Goal: Task Accomplishment & Management: Manage account settings

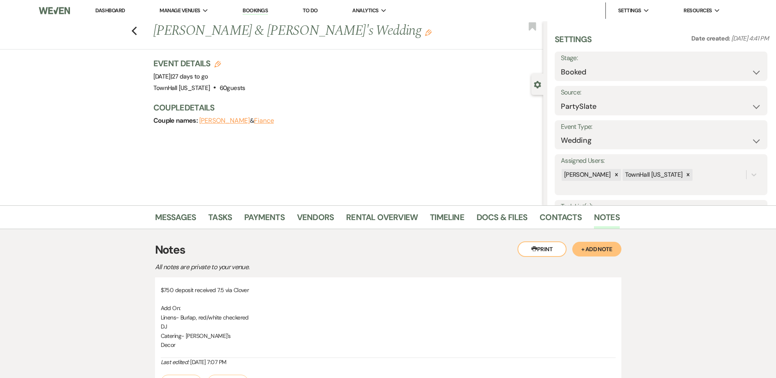
select select "26"
click at [137, 32] on icon "Previous" at bounding box center [134, 31] width 6 height 10
select select "9"
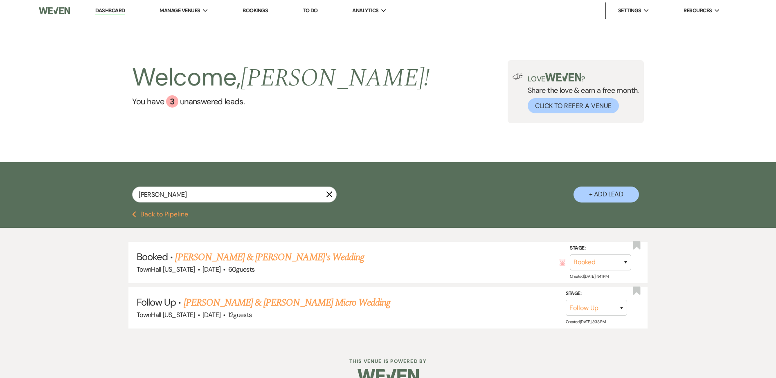
click at [168, 217] on button "Previous Back to Pipeline" at bounding box center [160, 214] width 56 height 7
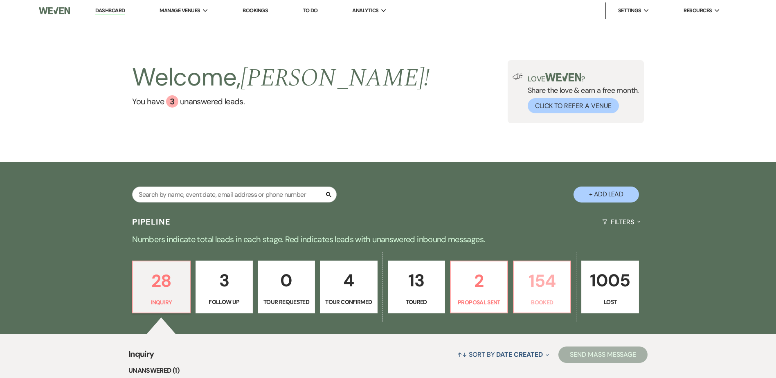
click at [534, 289] on p "154" at bounding box center [541, 280] width 47 height 27
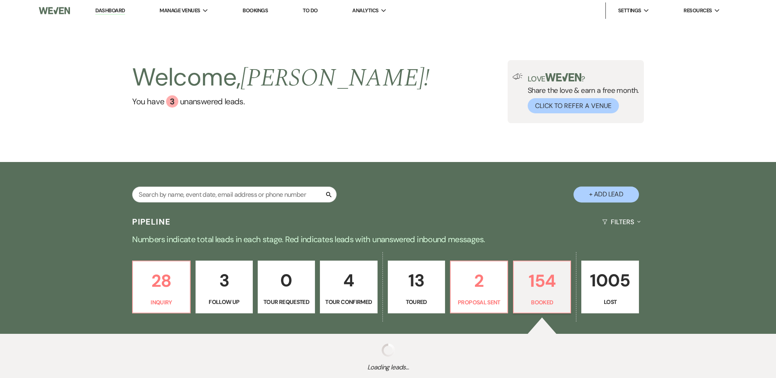
select select "7"
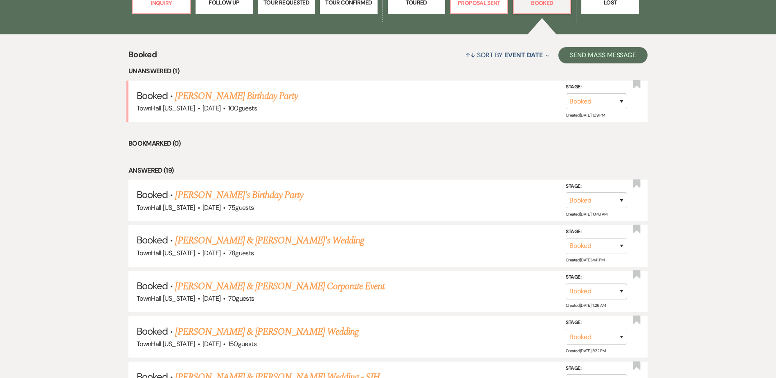
scroll to position [327, 0]
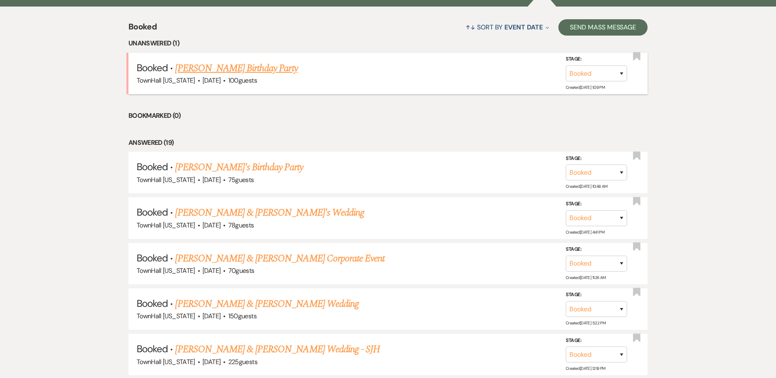
click at [221, 70] on link "Marissa Clark's Birthday Party" at bounding box center [236, 68] width 122 height 15
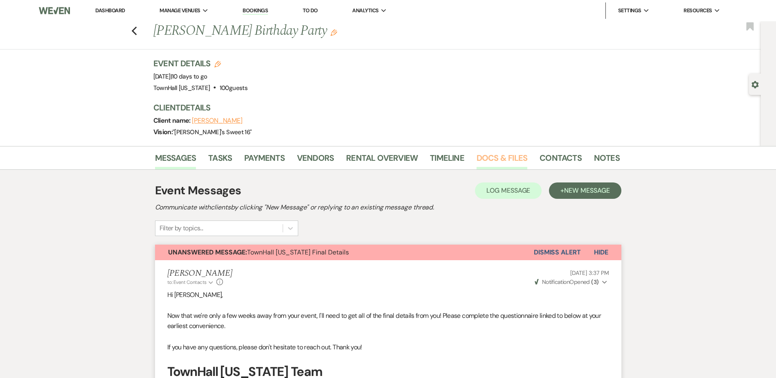
click at [491, 150] on li "Docs & Files" at bounding box center [507, 160] width 63 height 20
click at [491, 156] on link "Docs & Files" at bounding box center [501, 160] width 51 height 18
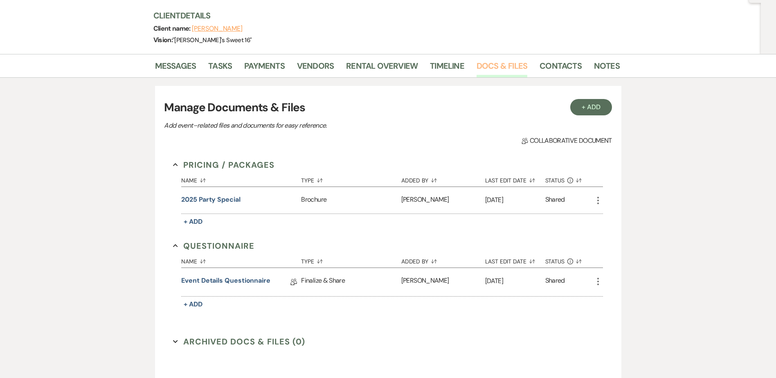
scroll to position [161, 0]
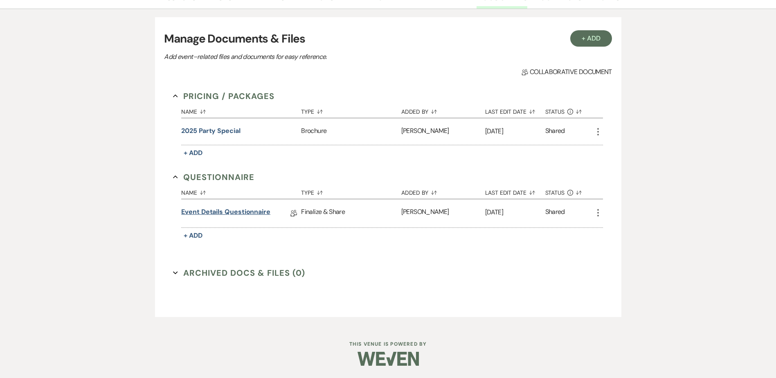
click at [202, 211] on link "Event Details Questionnaire" at bounding box center [225, 213] width 89 height 13
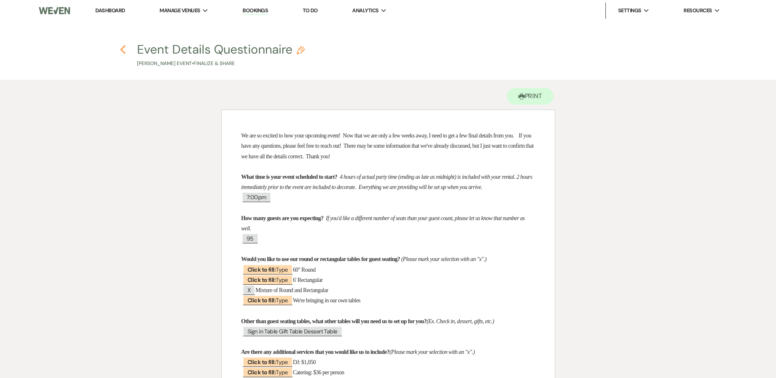
click at [122, 50] on use "button" at bounding box center [122, 49] width 5 height 9
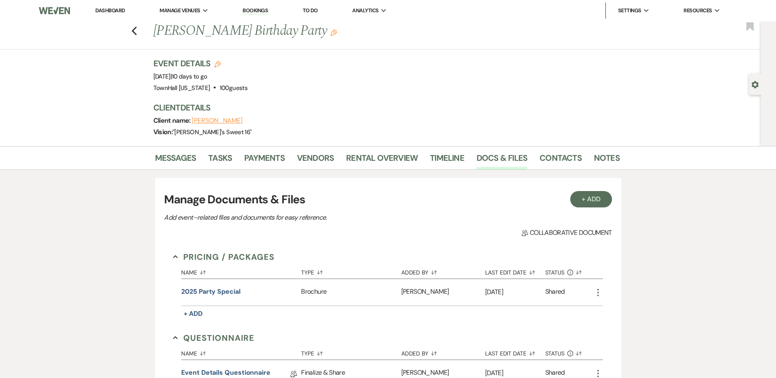
click at [121, 10] on link "Dashboard" at bounding box center [109, 10] width 29 height 7
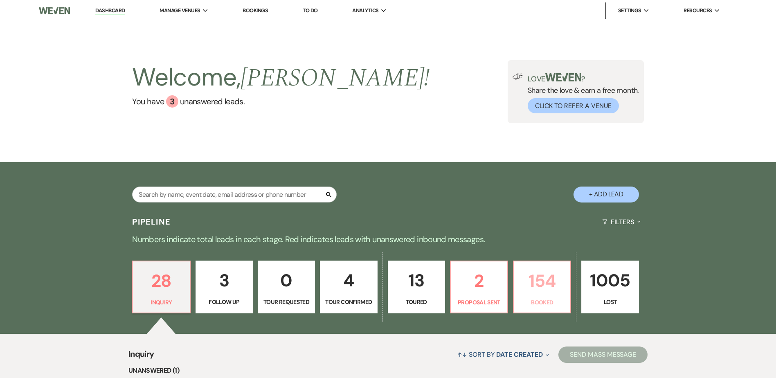
click at [535, 291] on p "154" at bounding box center [541, 280] width 47 height 27
select select "7"
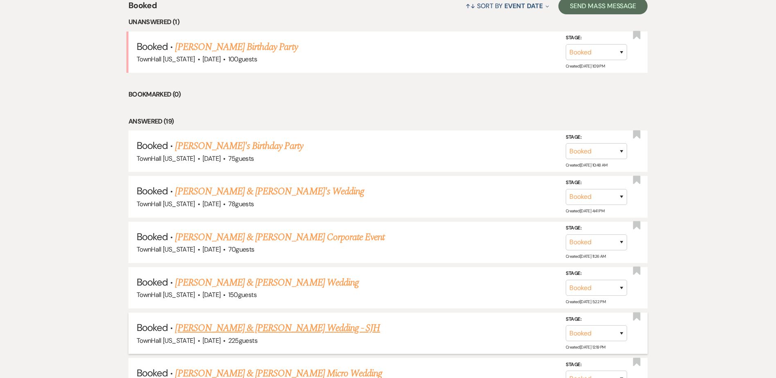
scroll to position [327, 0]
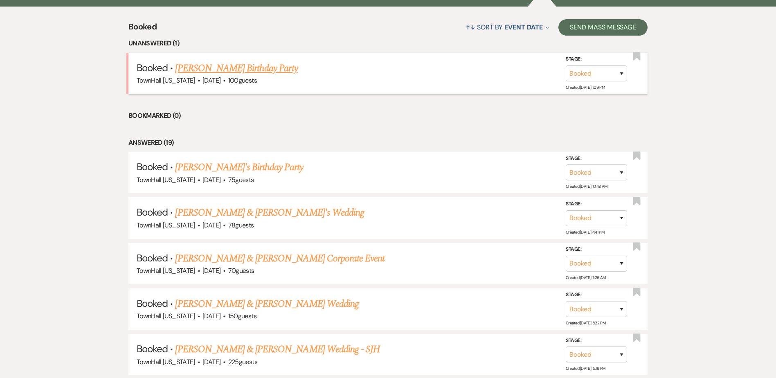
click at [243, 70] on link "Marissa Clark's Birthday Party" at bounding box center [236, 68] width 122 height 15
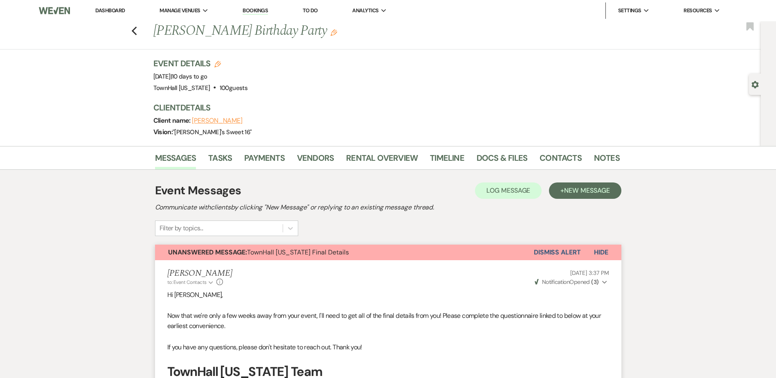
click at [561, 252] on button "Dismiss Alert" at bounding box center [557, 252] width 47 height 16
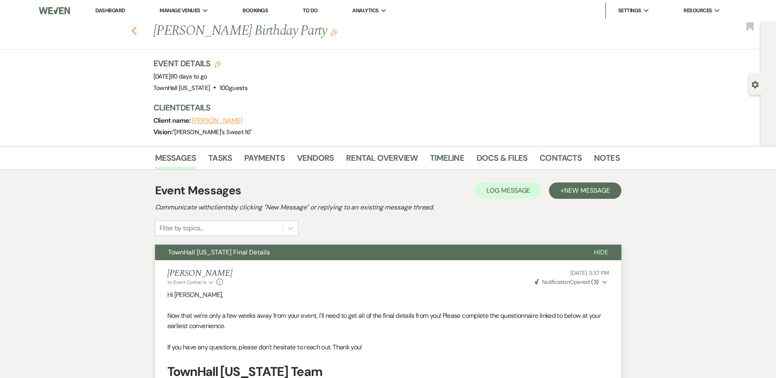
click at [135, 34] on icon "Previous" at bounding box center [134, 31] width 6 height 10
select select "7"
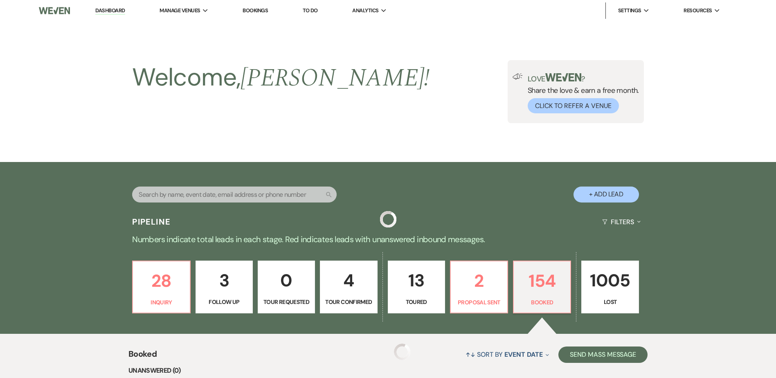
scroll to position [327, 0]
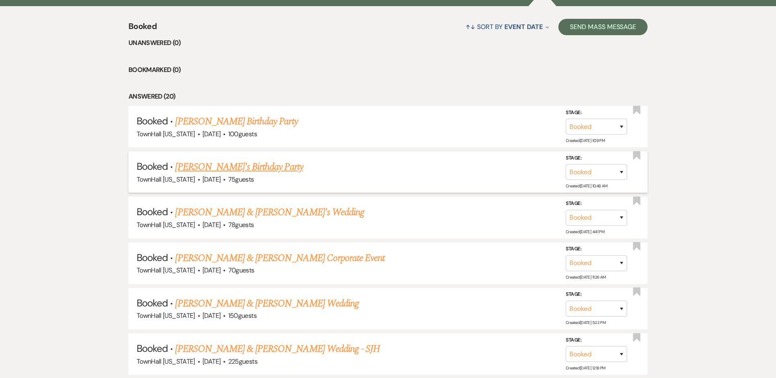
click at [220, 170] on link "Iola's Birthday Party" at bounding box center [239, 166] width 128 height 15
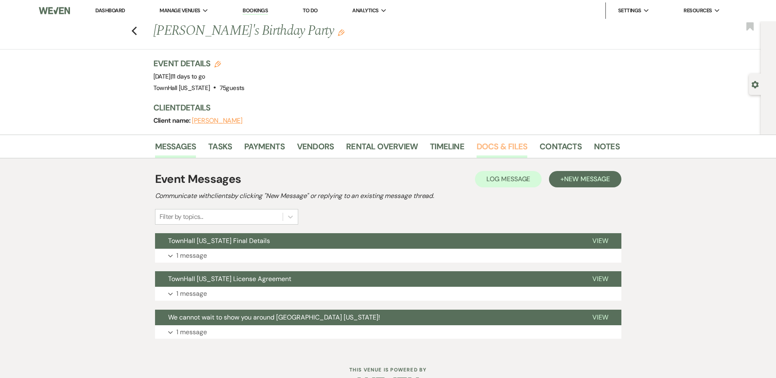
click at [512, 150] on link "Docs & Files" at bounding box center [501, 149] width 51 height 18
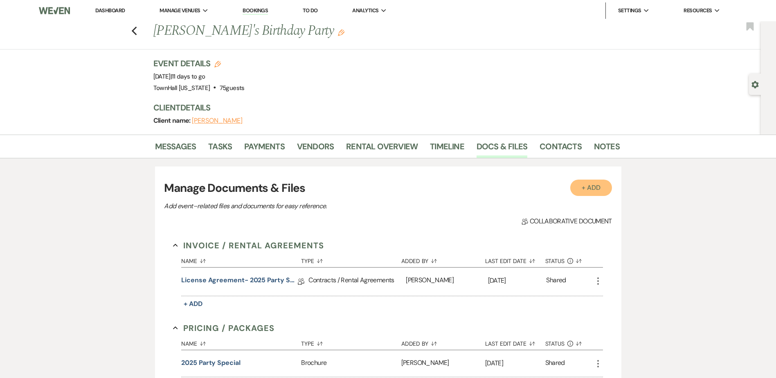
click at [599, 182] on button "+ Add" at bounding box center [591, 187] width 42 height 16
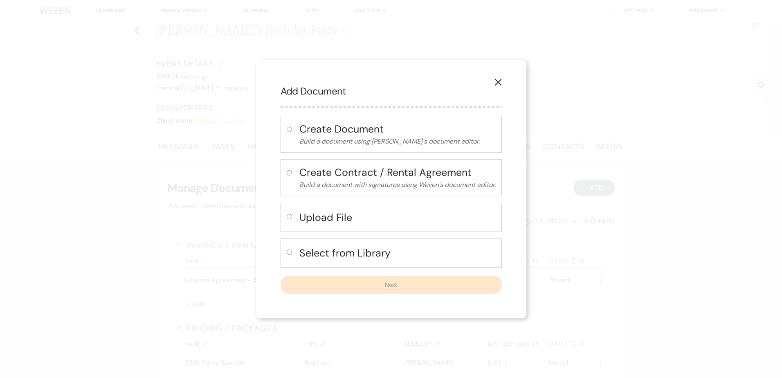
click at [314, 260] on h4 "Select from Library" at bounding box center [397, 253] width 196 height 14
radio input "true"
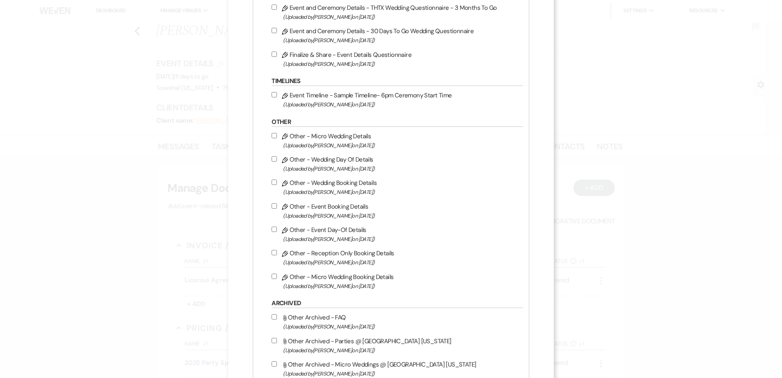
scroll to position [899, 0]
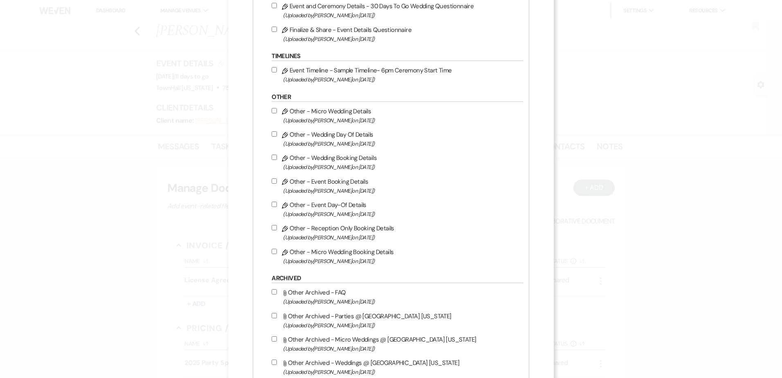
click at [273, 205] on input "Pencil Other - Event Day-Of Details (Uploaded by Stephanie Jordan on Feb 22nd, …" at bounding box center [273, 204] width 5 height 5
checkbox input "true"
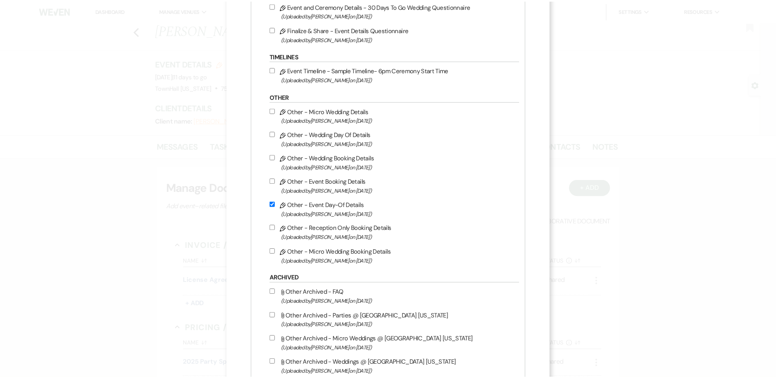
scroll to position [1123, 0]
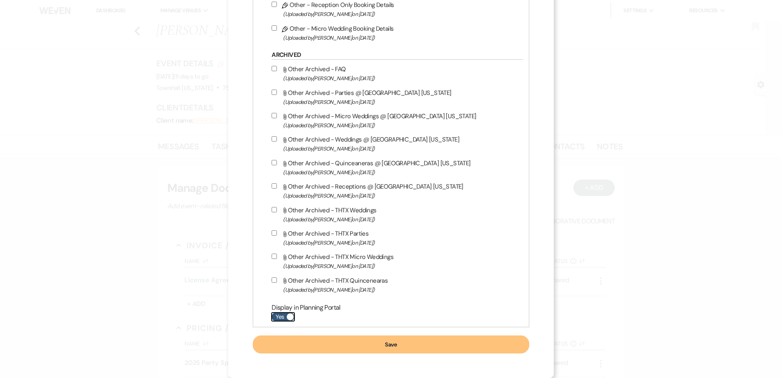
click at [279, 316] on label "Yes" at bounding box center [282, 316] width 23 height 9
click at [279, 316] on input "Yes" at bounding box center [282, 316] width 23 height 9
checkbox input "false"
click at [306, 343] on button "Save" at bounding box center [391, 344] width 276 height 18
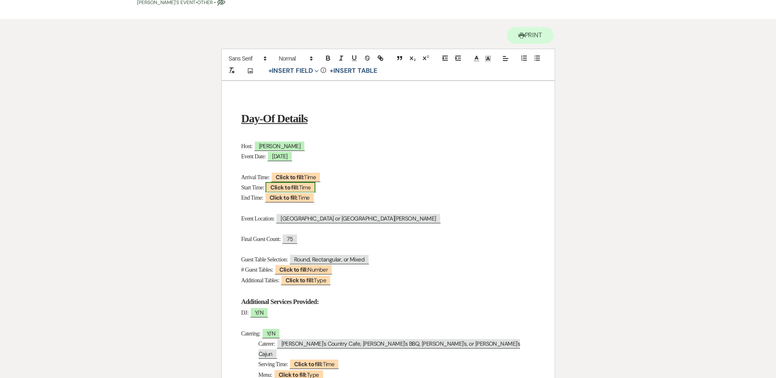
scroll to position [82, 0]
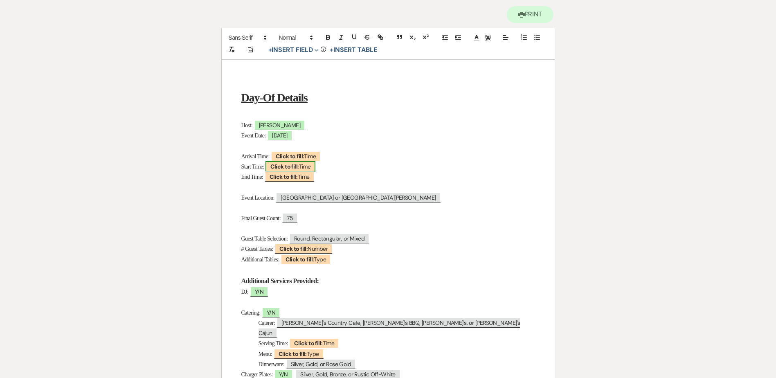
click at [309, 168] on span "Click to fill: Time" at bounding box center [290, 166] width 50 height 11
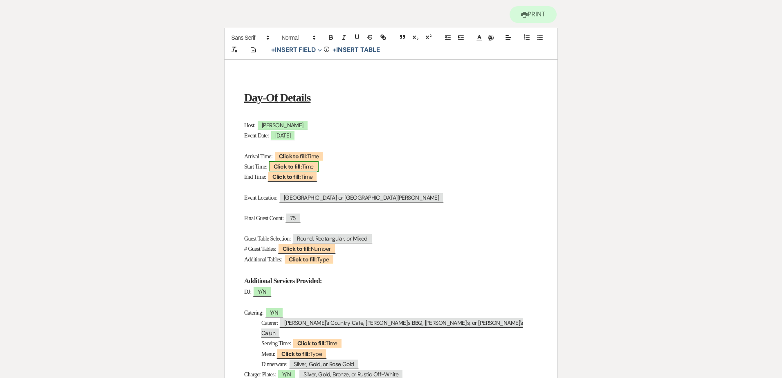
select select "Time"
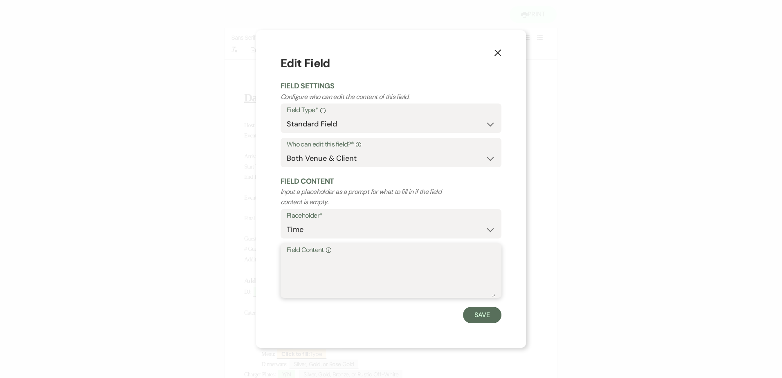
click at [347, 270] on textarea "Field Content Info" at bounding box center [391, 276] width 209 height 41
click at [291, 260] on textarea "6pm" at bounding box center [391, 276] width 209 height 41
type textarea "6:30pm"
click at [488, 314] on button "Save" at bounding box center [482, 315] width 38 height 16
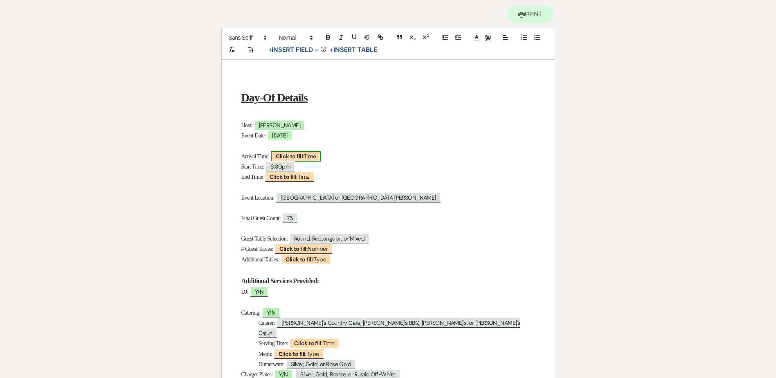
click at [280, 157] on b "Click to fill:" at bounding box center [290, 155] width 28 height 7
select select "Time"
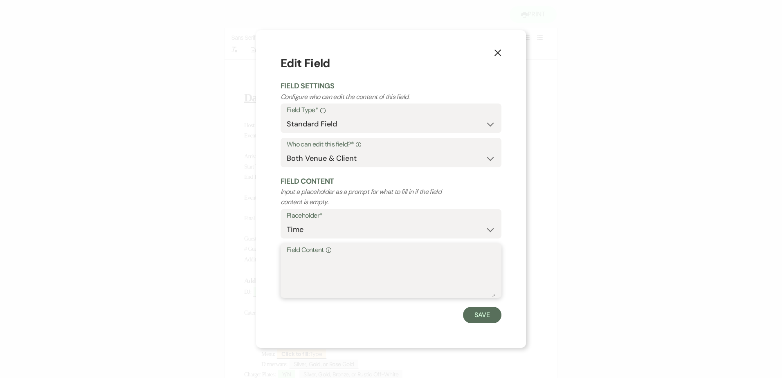
click at [336, 288] on textarea "Field Content Info" at bounding box center [391, 276] width 209 height 41
type textarea "4:30pm (Confirm because questionnaire said 4)"
click at [485, 316] on button "Save" at bounding box center [482, 315] width 38 height 16
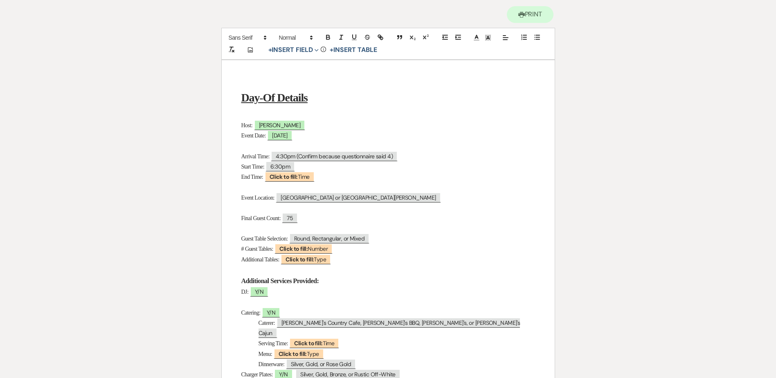
click at [309, 182] on p "End Time: ﻿ Click to fill: Time ﻿" at bounding box center [388, 177] width 294 height 10
click at [294, 174] on b "Click to fill:" at bounding box center [283, 176] width 28 height 7
select select "Time"
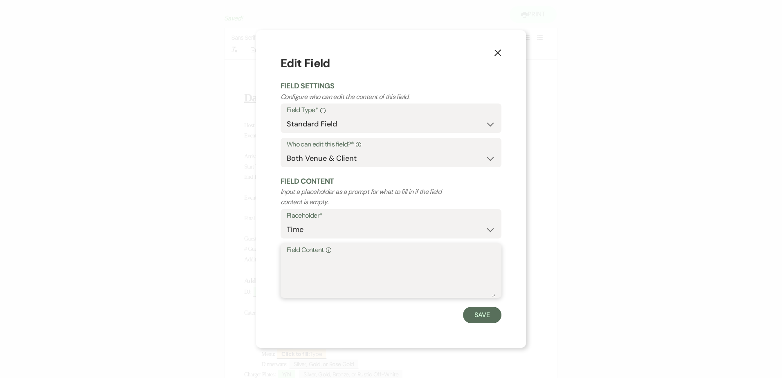
click at [336, 272] on textarea "Field Content Info" at bounding box center [391, 276] width 209 height 41
type textarea "10:30pm"
click at [488, 313] on button "Save" at bounding box center [482, 315] width 38 height 16
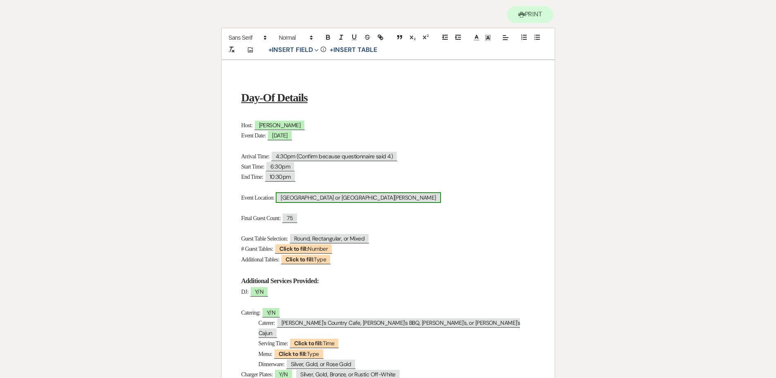
click at [339, 202] on span "Lone Star Hall or San Jacinto Hall" at bounding box center [358, 197] width 165 height 11
select select "Location"
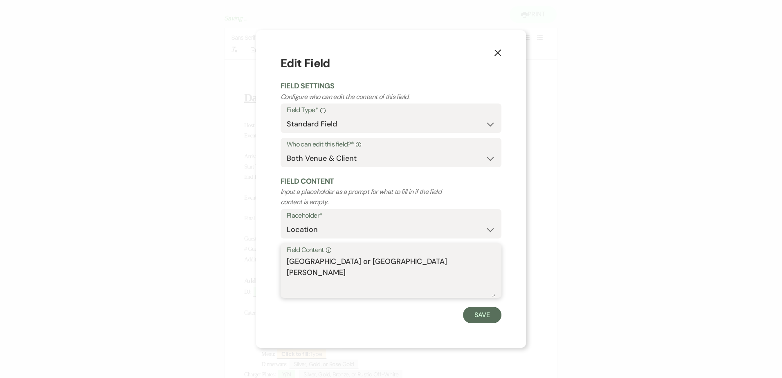
drag, startPoint x: 346, startPoint y: 260, endPoint x: 246, endPoint y: 245, distance: 101.2
click at [247, 245] on div "X Edit Field Field Settings Configure who can edit the content of this field. F…" at bounding box center [391, 189] width 782 height 378
type textarea "San Jacinto Hall"
click at [473, 317] on button "Save" at bounding box center [482, 315] width 38 height 16
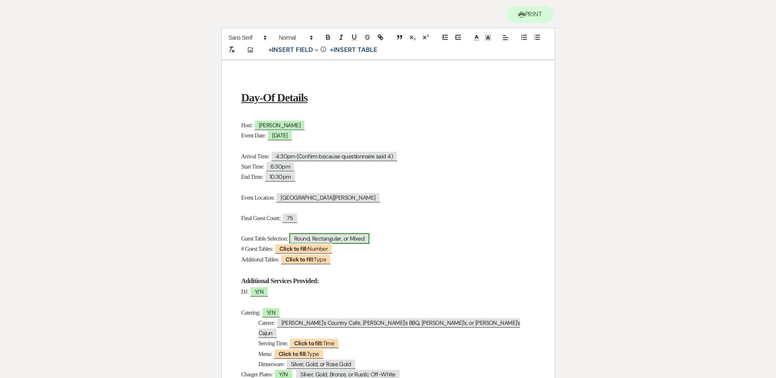
click at [319, 240] on span "Round, Rectangular, or Mixed" at bounding box center [329, 238] width 80 height 11
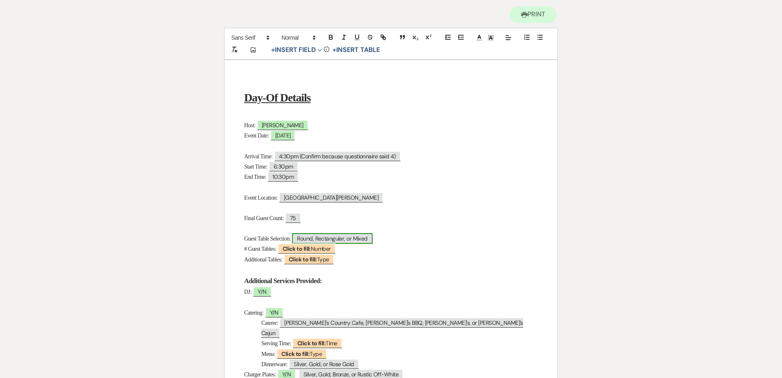
select select "Type"
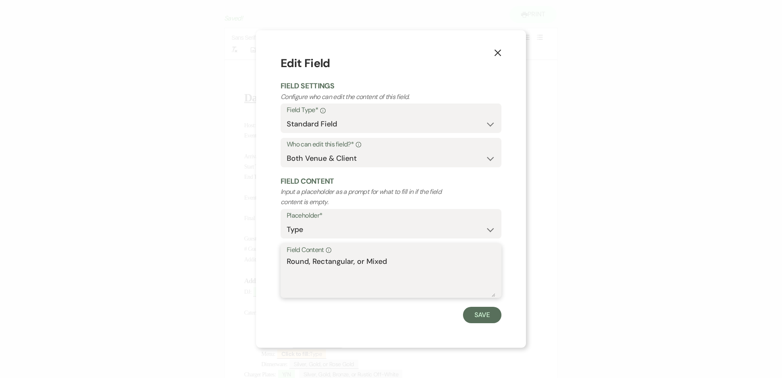
drag, startPoint x: 400, startPoint y: 264, endPoint x: 311, endPoint y: 263, distance: 89.1
click at [311, 263] on textarea "Round, Rectangular, or Mixed" at bounding box center [391, 276] width 209 height 41
type textarea "Round"
click at [481, 316] on button "Save" at bounding box center [482, 315] width 38 height 16
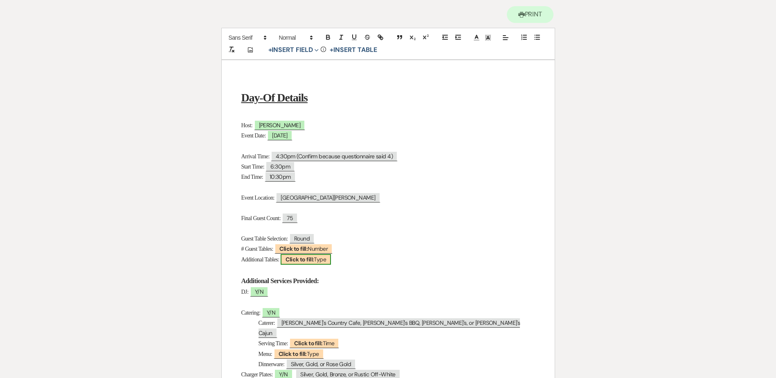
click at [303, 262] on b "Click to fill:" at bounding box center [299, 259] width 28 height 7
select select "Type"
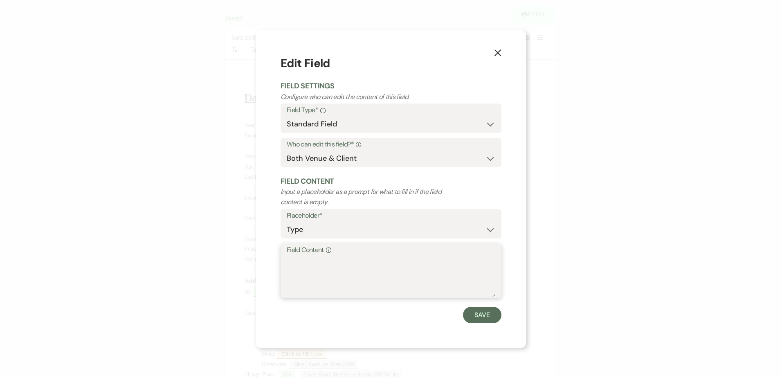
click at [348, 278] on textarea "Field Content Info" at bounding box center [391, 276] width 209 height 41
type textarea "Dessert; DJ"
click at [487, 314] on button "Save" at bounding box center [482, 315] width 38 height 16
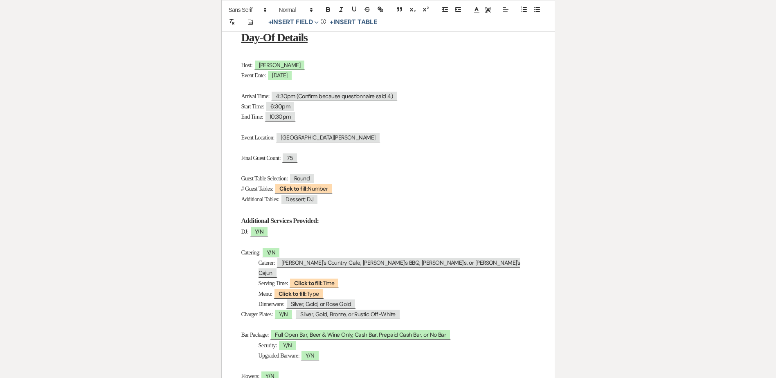
scroll to position [245, 0]
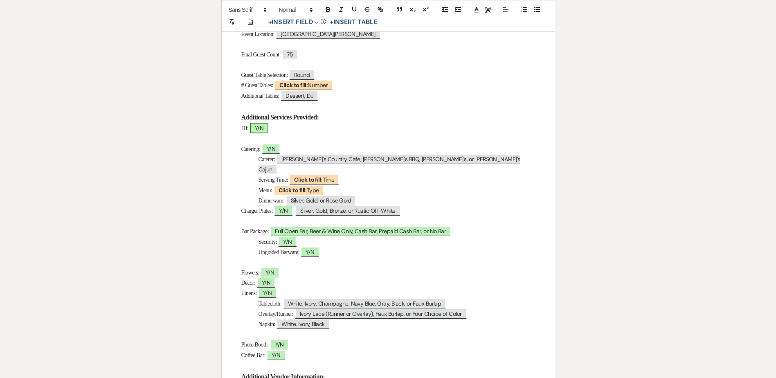
click at [262, 130] on span "Y/N" at bounding box center [259, 128] width 18 height 11
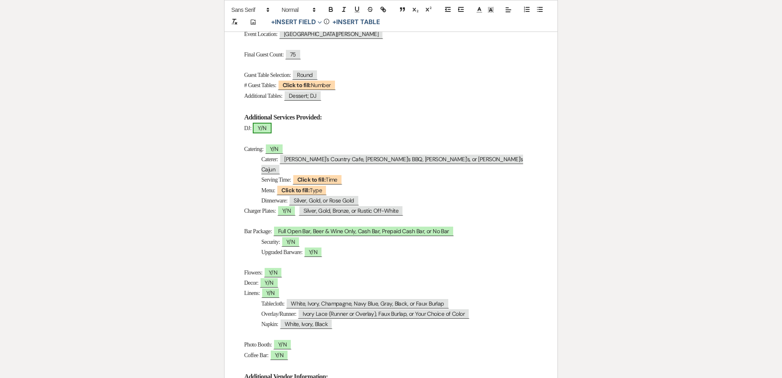
select select "owner"
select select "Type"
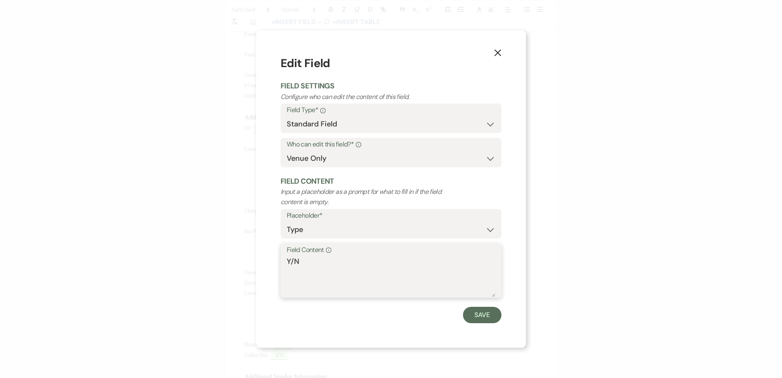
drag, startPoint x: 291, startPoint y: 261, endPoint x: 279, endPoint y: 259, distance: 12.4
click at [279, 259] on div "X Edit Field Field Settings Configure who can edit the content of this field. F…" at bounding box center [391, 188] width 270 height 317
type textarea "N"
click at [503, 312] on div "X Edit Field Field Settings Configure who can edit the content of this field. F…" at bounding box center [391, 188] width 270 height 317
click at [488, 314] on button "Save" at bounding box center [482, 315] width 38 height 16
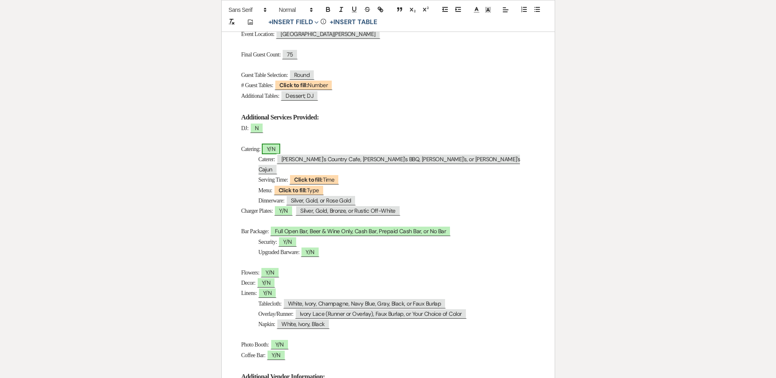
click at [277, 149] on span "Y/N" at bounding box center [271, 149] width 18 height 11
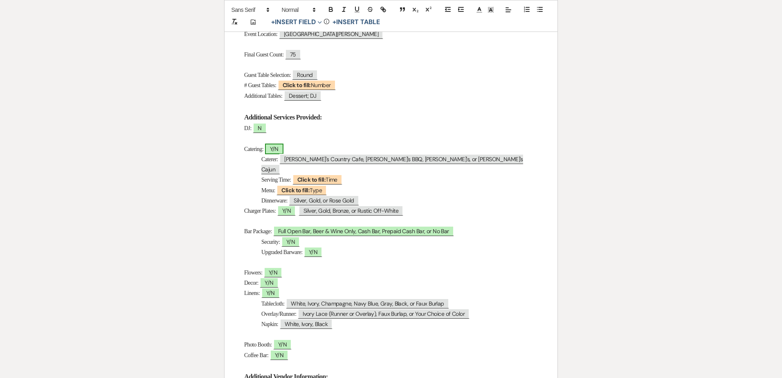
select select "owner"
select select "Type"
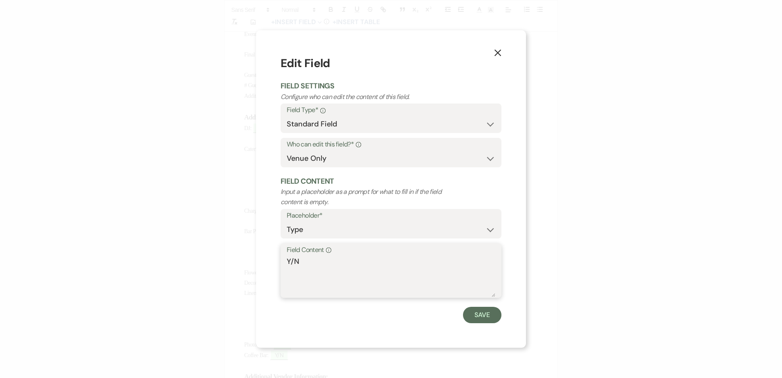
drag, startPoint x: 295, startPoint y: 263, endPoint x: 278, endPoint y: 262, distance: 16.4
click at [278, 262] on div "X Edit Field Field Settings Configure who can edit the content of this field. F…" at bounding box center [391, 188] width 270 height 317
type textarea "N"
click at [493, 315] on button "Save" at bounding box center [482, 315] width 38 height 16
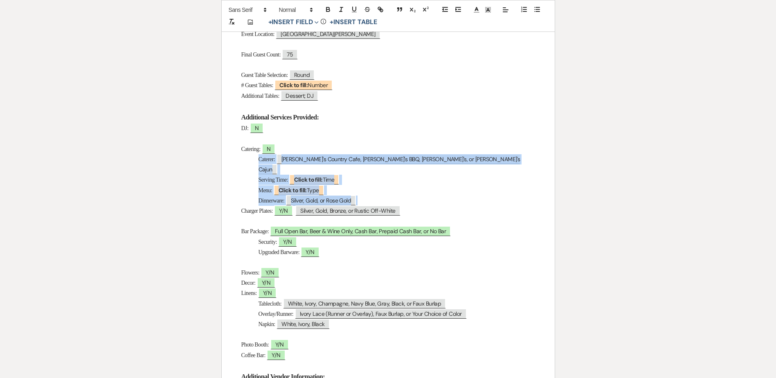
drag, startPoint x: 377, startPoint y: 190, endPoint x: 242, endPoint y: 162, distance: 137.7
click at [242, 162] on div "Day-Of Details Host: ﻿ Iola ﻿ Event Date: ﻿ 08/31/2025 ﻿ Arrival Time: 4:30pm (…" at bounding box center [388, 217] width 333 height 640
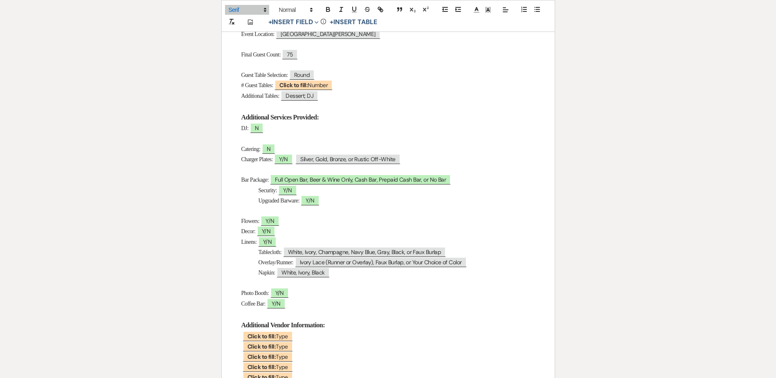
click at [450, 157] on p "Charger Plates: ﻿ Y/N ﻿ ﻿ Silver, Gold, Bronze, or Rustic Off-White ﻿" at bounding box center [388, 159] width 294 height 10
click at [292, 158] on span "Y/N" at bounding box center [283, 159] width 18 height 11
select select "owner"
select select "Type"
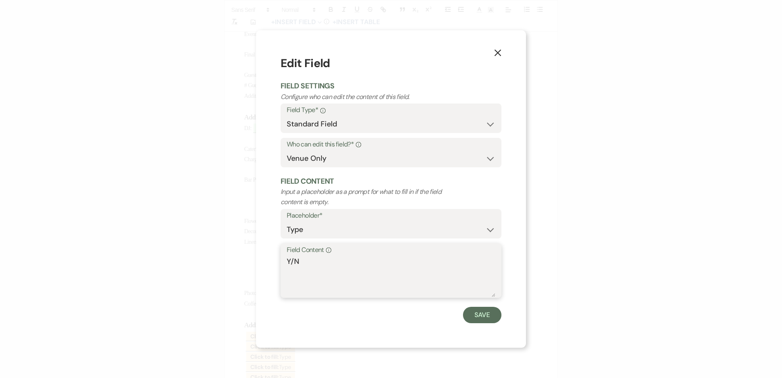
drag, startPoint x: 293, startPoint y: 257, endPoint x: 274, endPoint y: 256, distance: 19.2
click at [274, 256] on div "X Edit Field Field Settings Configure who can edit the content of this field. F…" at bounding box center [391, 188] width 270 height 317
type textarea "N"
click at [485, 315] on button "Save" at bounding box center [482, 315] width 38 height 16
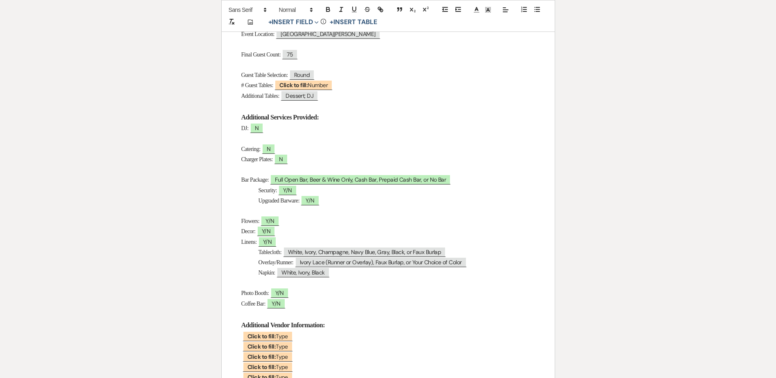
drag, startPoint x: 345, startPoint y: 186, endPoint x: 370, endPoint y: 186, distance: 25.0
click at [345, 186] on p "Security: ﻿ Y/N ﻿" at bounding box center [388, 190] width 294 height 10
click at [425, 183] on span "Full Open Bar, Beer & Wine Only, Cash Bar, Prepaid Cash Bar, or No Bar" at bounding box center [360, 179] width 181 height 11
select select "owner"
select select "Type"
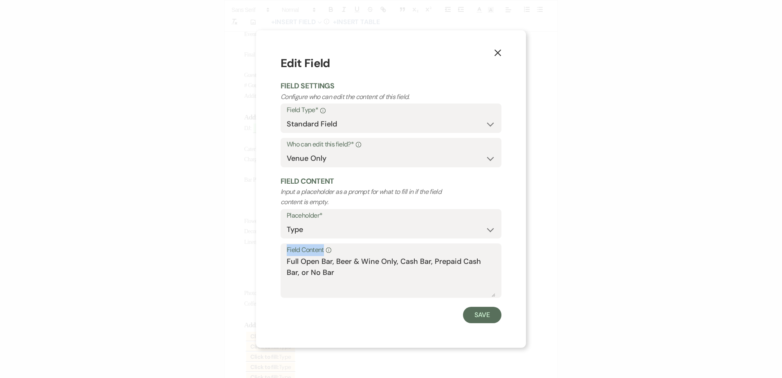
drag, startPoint x: 496, startPoint y: 261, endPoint x: 302, endPoint y: 259, distance: 193.4
click at [287, 264] on div "Field Content Info Full Open Bar, Beer & Wine Only, Cash Bar, Prepaid Cash Bar,…" at bounding box center [390, 270] width 221 height 54
click at [291, 269] on textarea "Full Open Bar, Beer & Wine Only, Cash Bar, Prepaid Cash Bar, or No Bar" at bounding box center [391, 276] width 209 height 41
drag, startPoint x: 296, startPoint y: 272, endPoint x: 272, endPoint y: 240, distance: 39.5
click at [272, 240] on div "X Edit Field Field Settings Configure who can edit the content of this field. F…" at bounding box center [391, 188] width 270 height 317
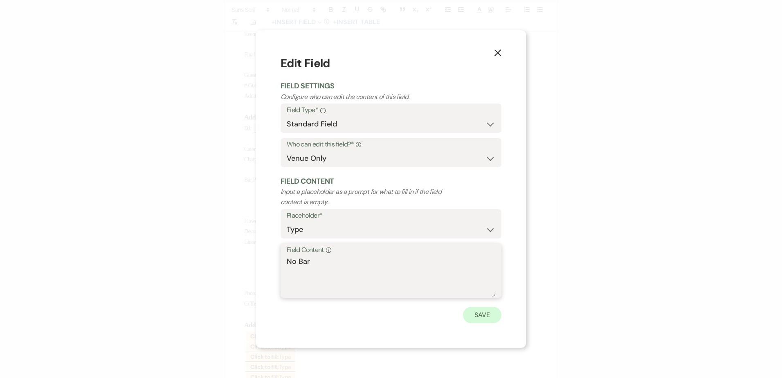
type textarea "No Bar"
click at [484, 310] on button "Save" at bounding box center [482, 315] width 38 height 16
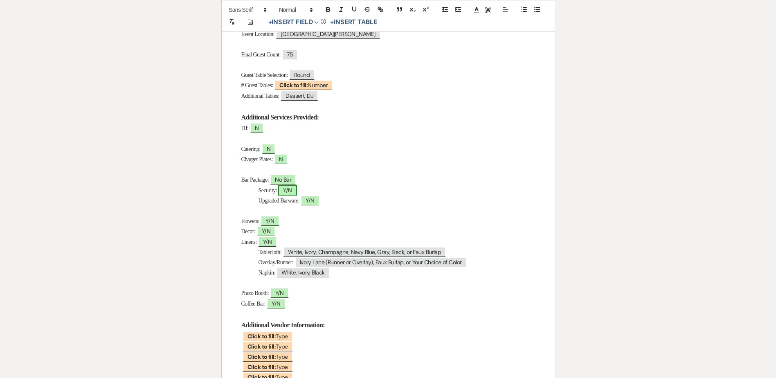
click at [294, 188] on span "Y/N" at bounding box center [287, 190] width 18 height 11
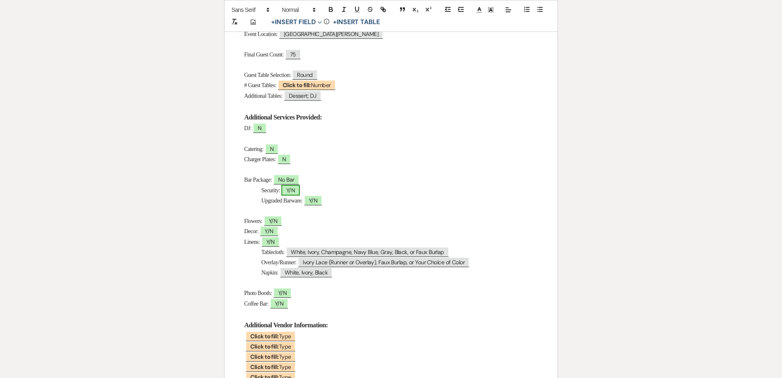
select select "owner"
select select "Type"
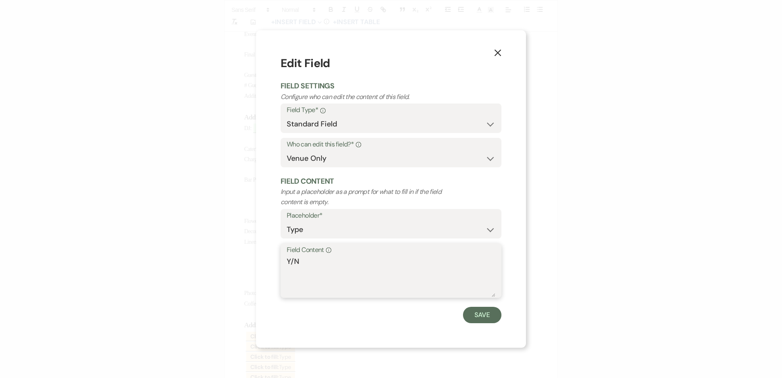
drag, startPoint x: 293, startPoint y: 262, endPoint x: 282, endPoint y: 265, distance: 11.5
click at [275, 259] on div "X Edit Field Field Settings Configure who can edit the content of this field. F…" at bounding box center [391, 188] width 270 height 317
type textarea "N"
drag, startPoint x: 498, startPoint y: 316, endPoint x: 491, endPoint y: 314, distance: 7.5
click at [497, 315] on button "Save" at bounding box center [482, 315] width 38 height 16
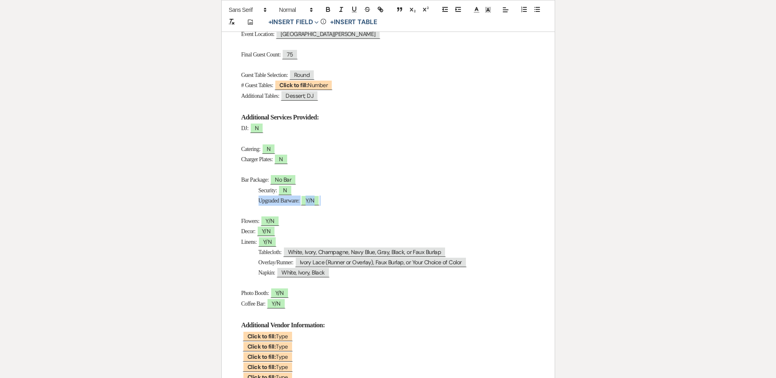
drag, startPoint x: 339, startPoint y: 202, endPoint x: 242, endPoint y: 204, distance: 97.7
click at [242, 204] on p "Upgraded Barware: ﻿ Y/N ﻿" at bounding box center [388, 200] width 294 height 10
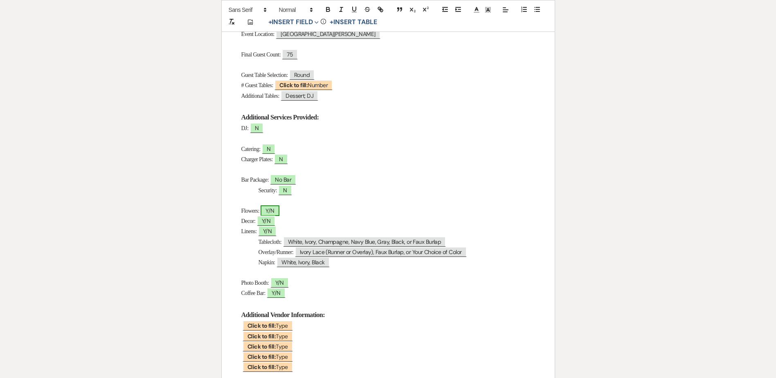
click at [276, 209] on span "Y/N" at bounding box center [269, 210] width 18 height 11
select select "owner"
select select "Type"
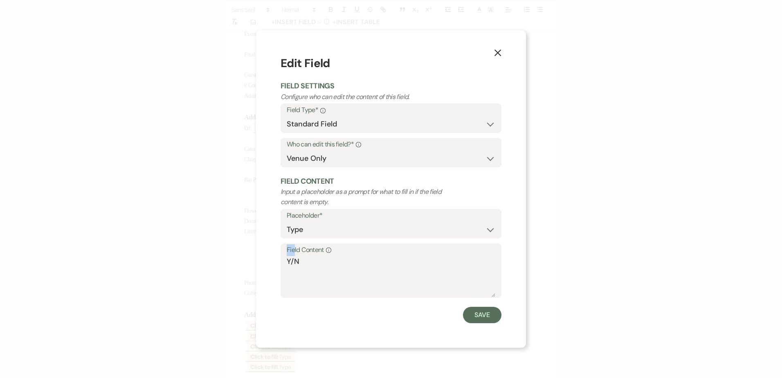
drag, startPoint x: 294, startPoint y: 254, endPoint x: 285, endPoint y: 256, distance: 8.3
click at [285, 256] on div "Field Content Info Y/N" at bounding box center [390, 270] width 221 height 54
drag, startPoint x: 285, startPoint y: 256, endPoint x: 294, endPoint y: 263, distance: 11.3
click at [294, 263] on textarea "Y/N" at bounding box center [391, 276] width 209 height 41
drag, startPoint x: 293, startPoint y: 260, endPoint x: 284, endPoint y: 262, distance: 9.5
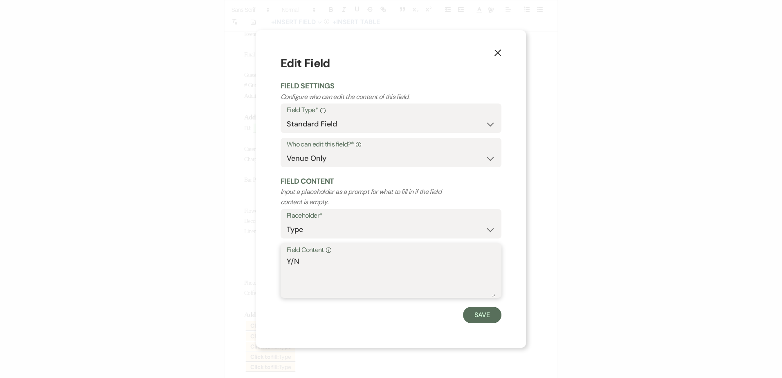
click at [284, 261] on div "Field Content Info Y/N" at bounding box center [390, 270] width 221 height 54
type textarea "N"
click at [502, 319] on div "X Edit Field Field Settings Configure who can edit the content of this field. F…" at bounding box center [391, 188] width 270 height 317
click at [478, 313] on button "Save" at bounding box center [482, 315] width 38 height 16
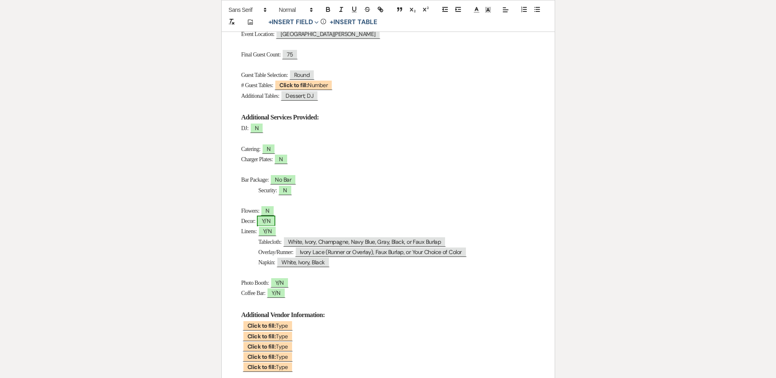
click at [273, 222] on span "Y/N" at bounding box center [266, 220] width 18 height 11
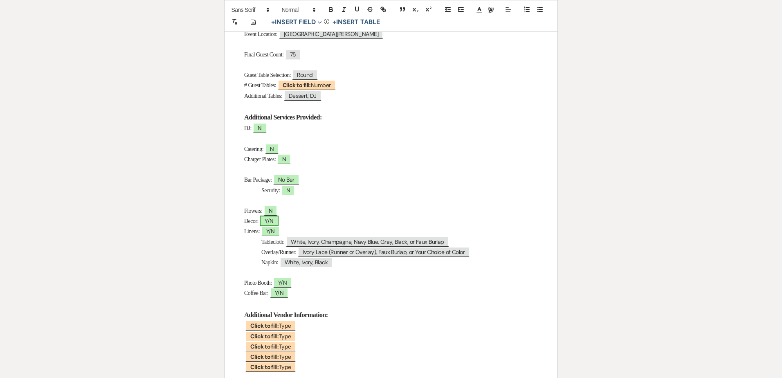
select select "owner"
select select "Type"
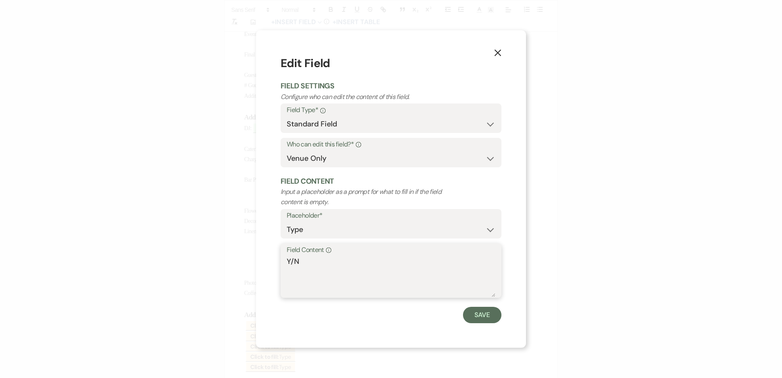
drag, startPoint x: 294, startPoint y: 263, endPoint x: 278, endPoint y: 261, distance: 16.1
click at [278, 261] on div "X Edit Field Field Settings Configure who can edit the content of this field. F…" at bounding box center [391, 188] width 270 height 317
type textarea "N"
click at [480, 318] on button "Save" at bounding box center [482, 315] width 38 height 16
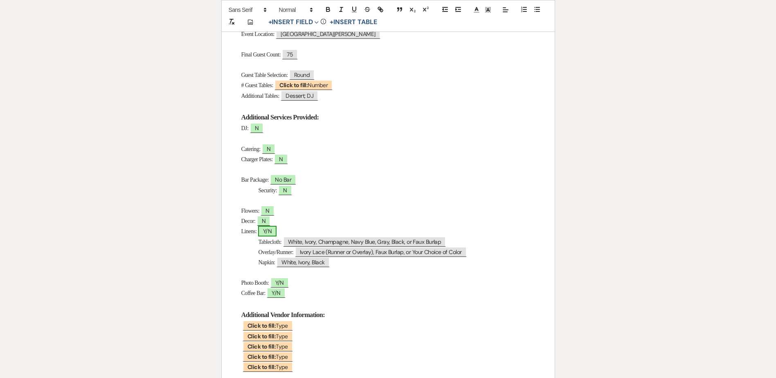
click at [270, 231] on span "Y/N" at bounding box center [267, 231] width 18 height 11
select select "owner"
select select "Type"
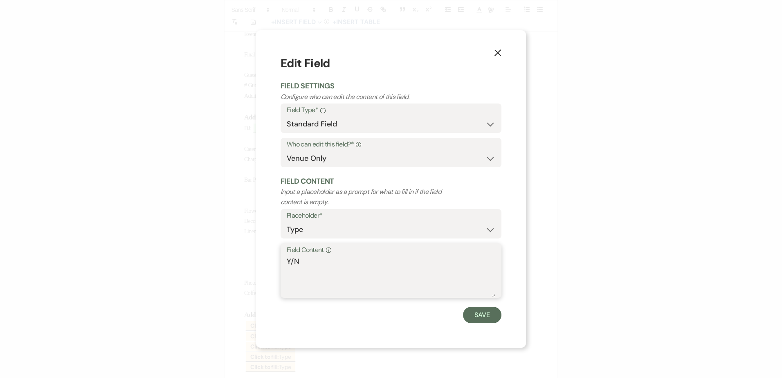
drag, startPoint x: 294, startPoint y: 260, endPoint x: 296, endPoint y: 265, distance: 6.2
click at [279, 259] on div "X Edit Field Field Settings Configure who can edit the content of this field. F…" at bounding box center [391, 188] width 270 height 317
type textarea "N"
click at [482, 316] on button "Save" at bounding box center [482, 315] width 38 height 16
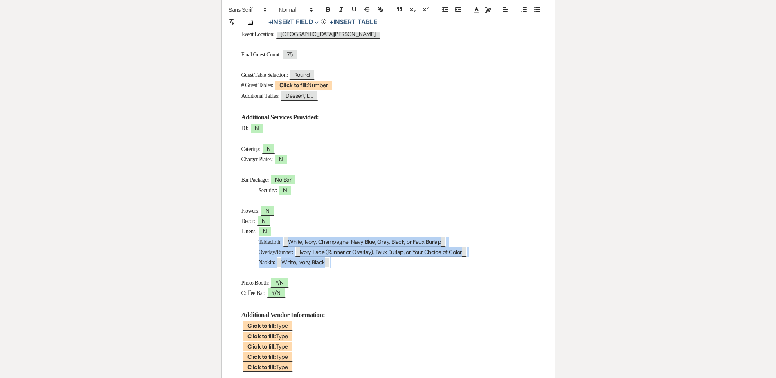
drag, startPoint x: 336, startPoint y: 265, endPoint x: 234, endPoint y: 238, distance: 104.9
click at [235, 237] on div "Day-Of Details Host: ﻿ Iola ﻿ Event Date: ﻿ 08/31/2025 ﻿ Arrival Time: 4:30pm (…" at bounding box center [388, 186] width 333 height 578
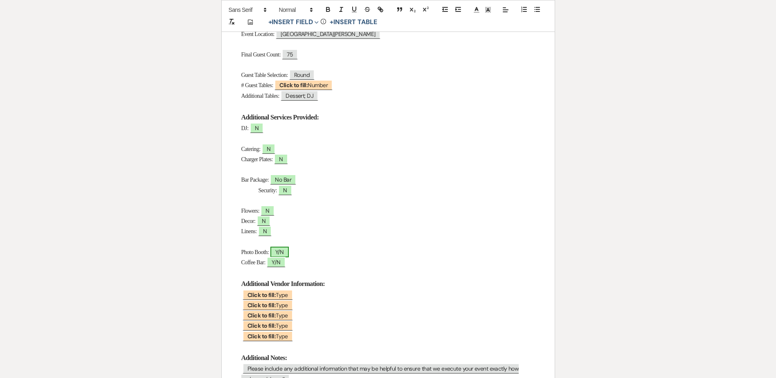
click at [284, 253] on span "Y/N" at bounding box center [279, 252] width 18 height 11
select select "owner"
select select "Type"
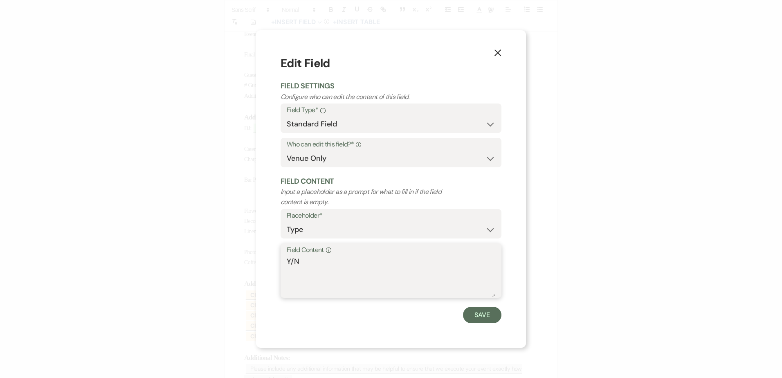
drag, startPoint x: 293, startPoint y: 263, endPoint x: 279, endPoint y: 265, distance: 14.0
click at [279, 263] on div "X Edit Field Field Settings Configure who can edit the content of this field. F…" at bounding box center [391, 188] width 270 height 317
type textarea "N"
click at [480, 317] on button "Save" at bounding box center [482, 315] width 38 height 16
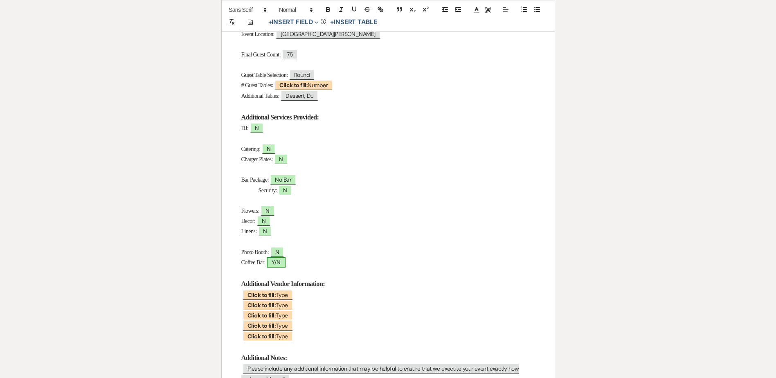
click at [283, 264] on span "Y/N" at bounding box center [276, 262] width 18 height 11
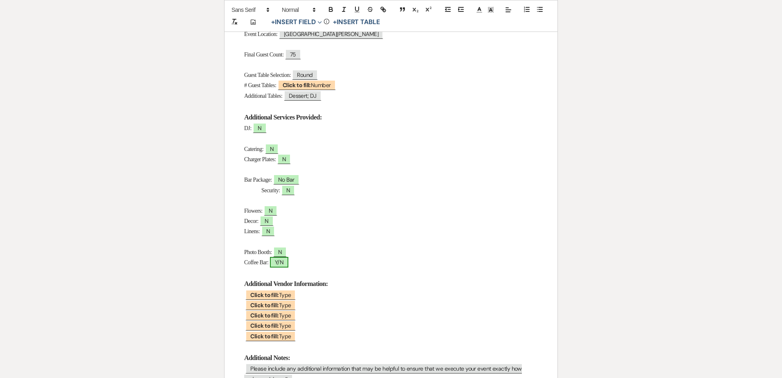
select select "owner"
select select "Type"
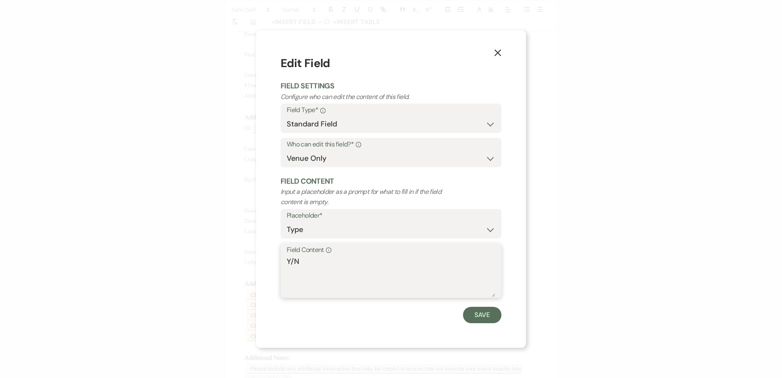
drag, startPoint x: 292, startPoint y: 260, endPoint x: 280, endPoint y: 262, distance: 12.0
click at [284, 261] on div "Field Content Info Y/N" at bounding box center [390, 270] width 221 height 54
type textarea "N"
click at [476, 312] on button "Save" at bounding box center [482, 315] width 38 height 16
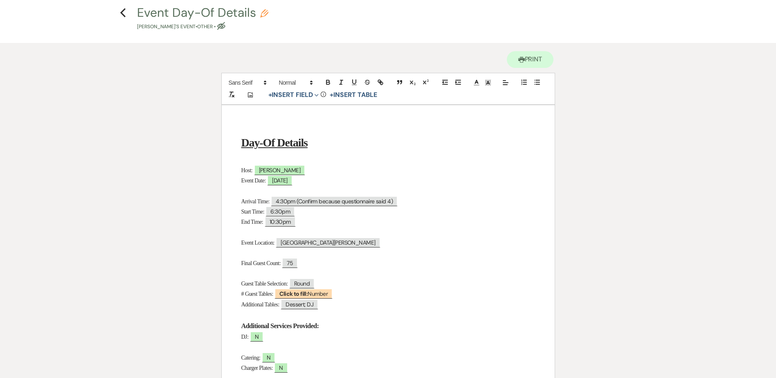
scroll to position [0, 0]
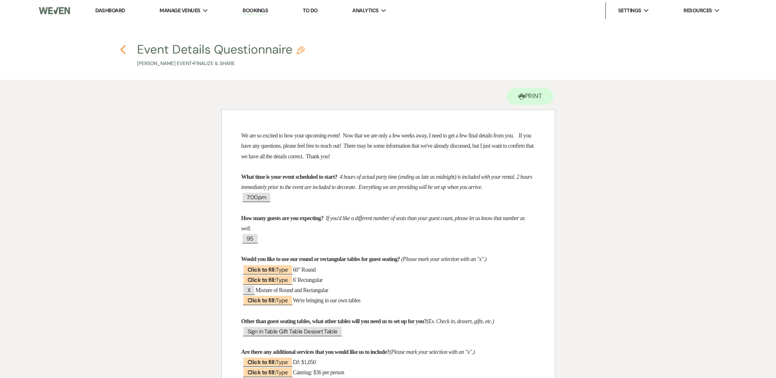
click at [121, 49] on use "button" at bounding box center [122, 49] width 5 height 9
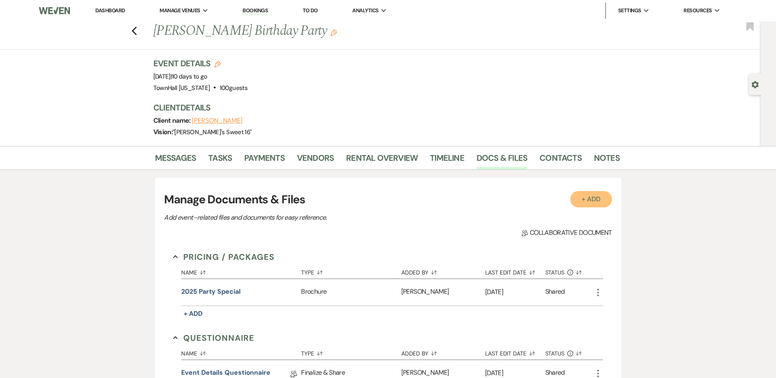
click at [608, 197] on button "+ Add" at bounding box center [591, 199] width 42 height 16
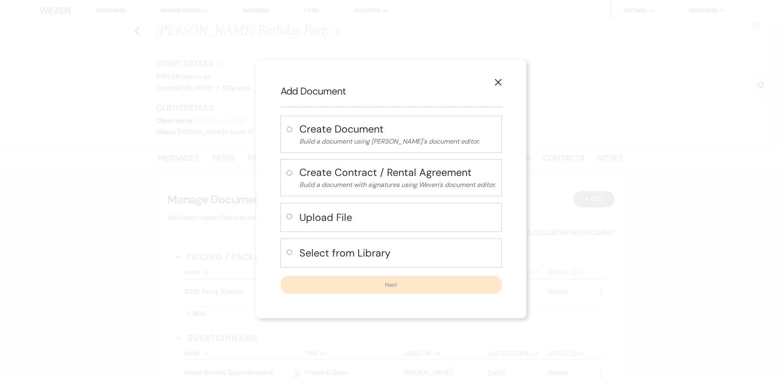
click at [309, 251] on h4 "Select from Library" at bounding box center [397, 253] width 196 height 14
radio input "true"
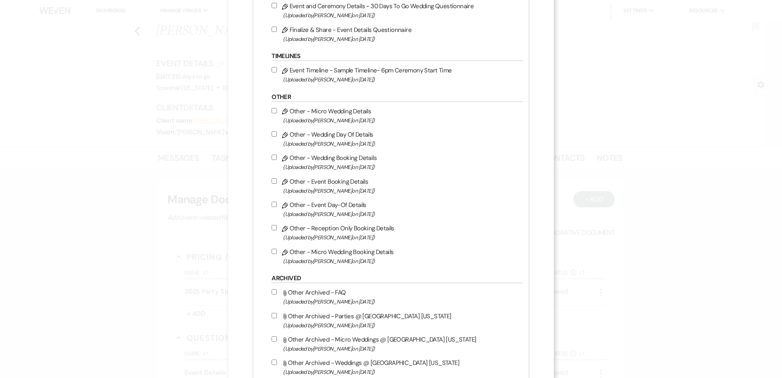
scroll to position [981, 0]
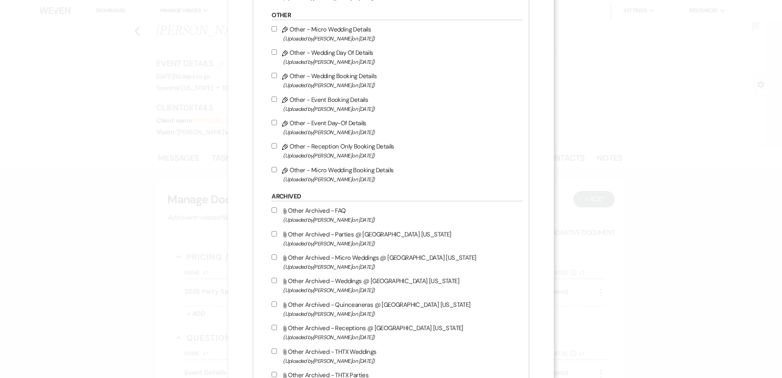
click at [274, 123] on input "Pencil Other - Event Day-Of Details (Uploaded by Stephanie Jordan on Feb 22nd, …" at bounding box center [273, 122] width 5 height 5
checkbox input "true"
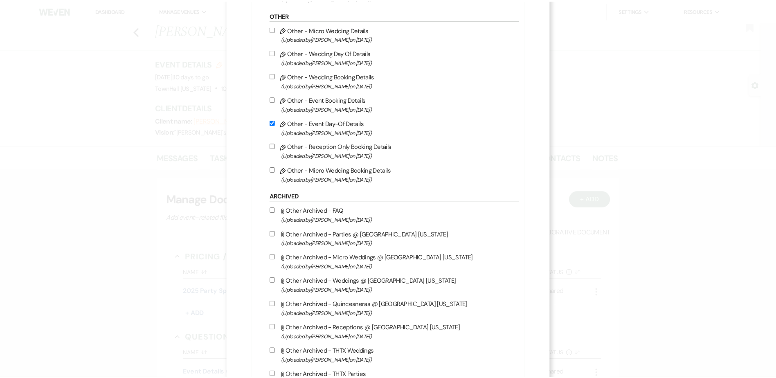
scroll to position [1123, 0]
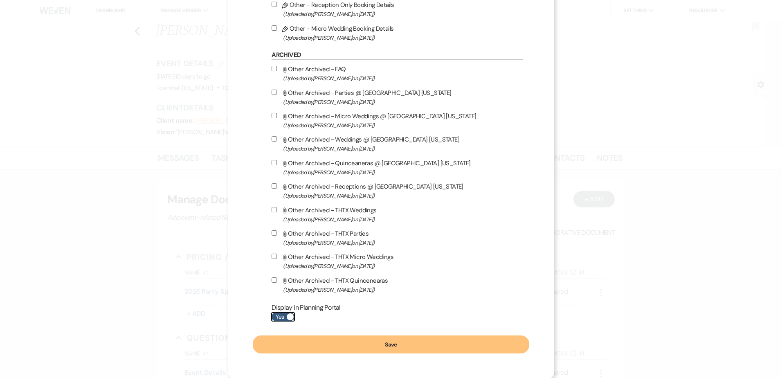
click at [276, 321] on label "Yes" at bounding box center [282, 316] width 23 height 9
click at [276, 321] on input "Yes" at bounding box center [282, 316] width 23 height 9
checkbox input "false"
click at [307, 341] on button "Save" at bounding box center [391, 344] width 276 height 18
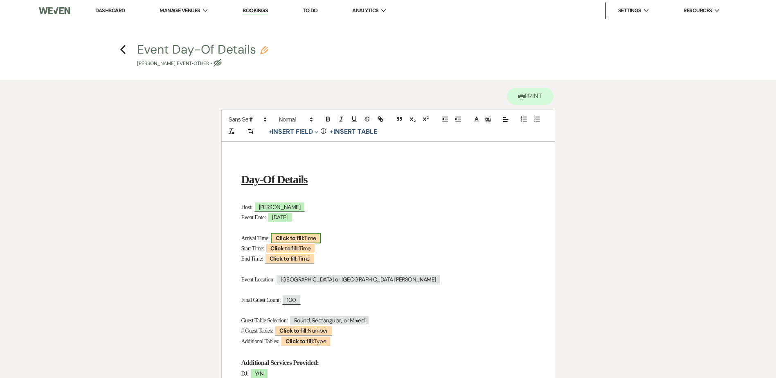
click at [304, 239] on b "Click to fill:" at bounding box center [290, 237] width 28 height 7
select select "Time"
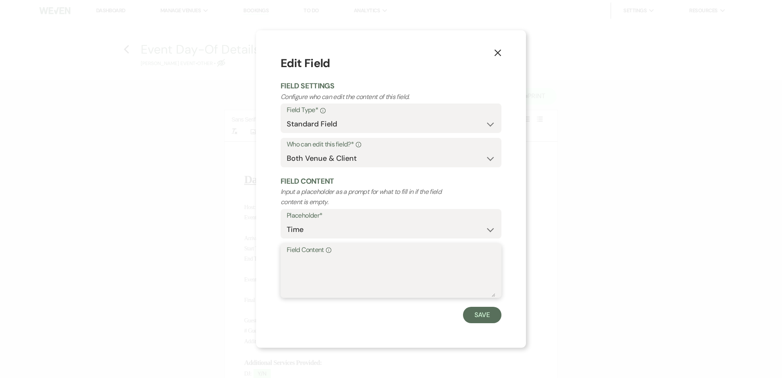
click at [310, 286] on textarea "Field Content Info" at bounding box center [391, 276] width 209 height 41
type textarea "5pm"
click at [479, 312] on button "Save" at bounding box center [482, 315] width 38 height 16
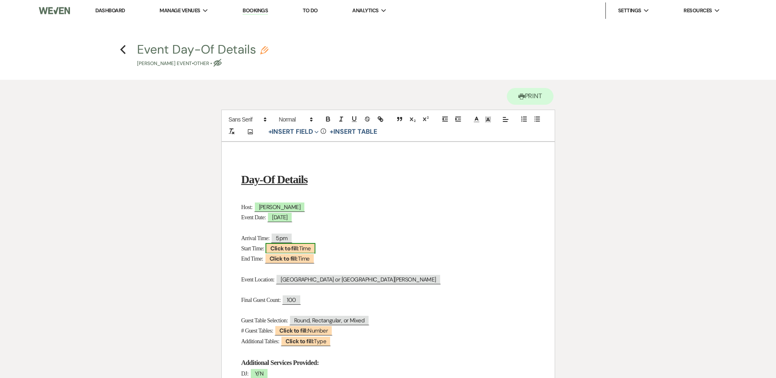
click at [298, 249] on b "Click to fill:" at bounding box center [284, 247] width 28 height 7
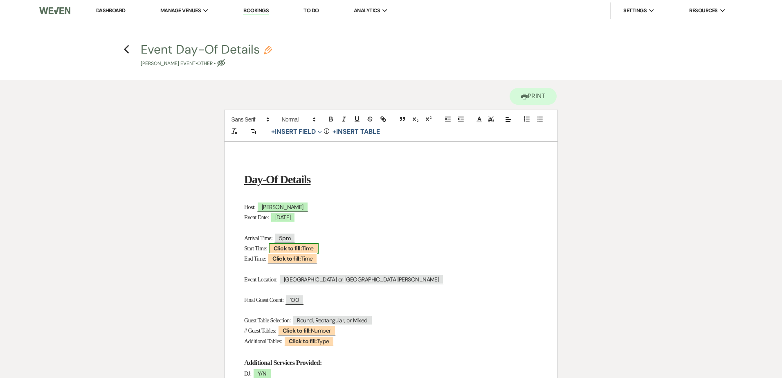
select select "Time"
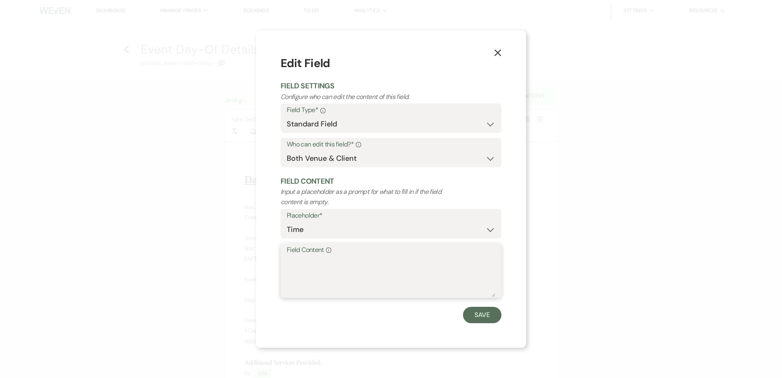
click at [332, 274] on textarea "Field Content Info" at bounding box center [391, 276] width 209 height 41
type textarea "7pm"
click at [478, 312] on button "Save" at bounding box center [482, 315] width 38 height 16
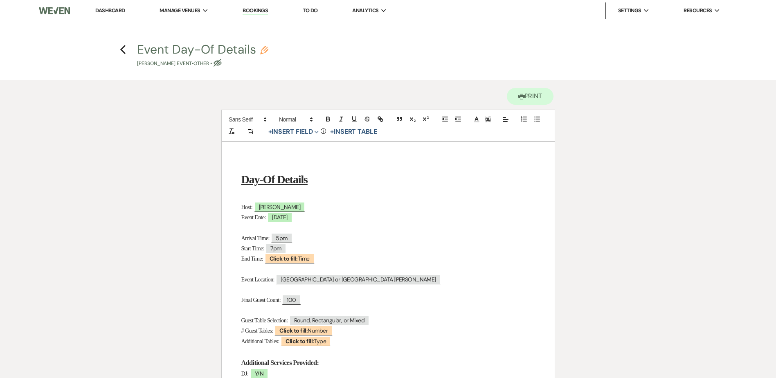
click at [291, 263] on span "Click to fill: Time" at bounding box center [288, 258] width 51 height 10
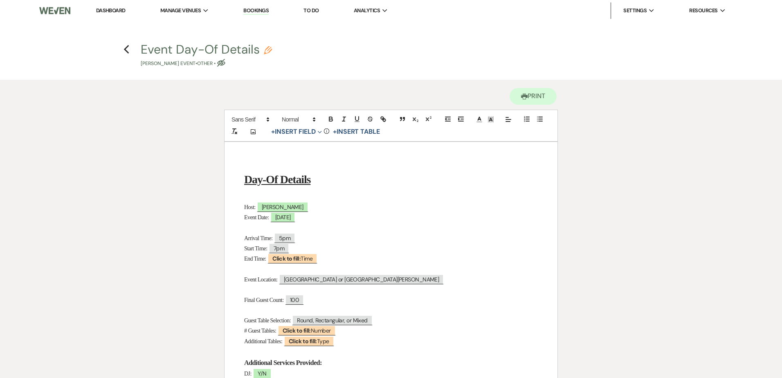
select select "Time"
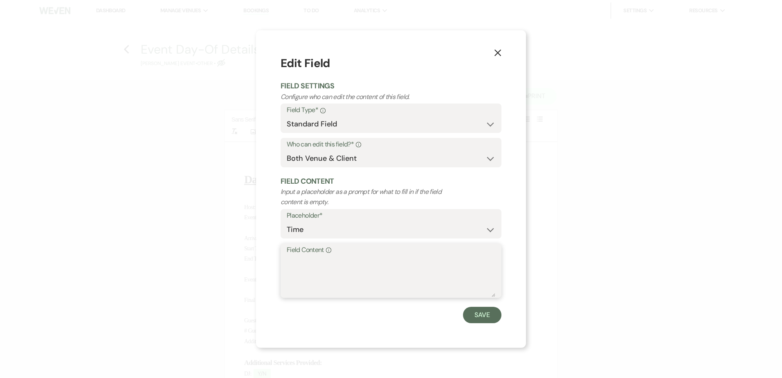
click at [303, 258] on textarea "Field Content Info" at bounding box center [391, 276] width 209 height 41
type textarea "11pm"
click at [473, 312] on button "Save" at bounding box center [482, 315] width 38 height 16
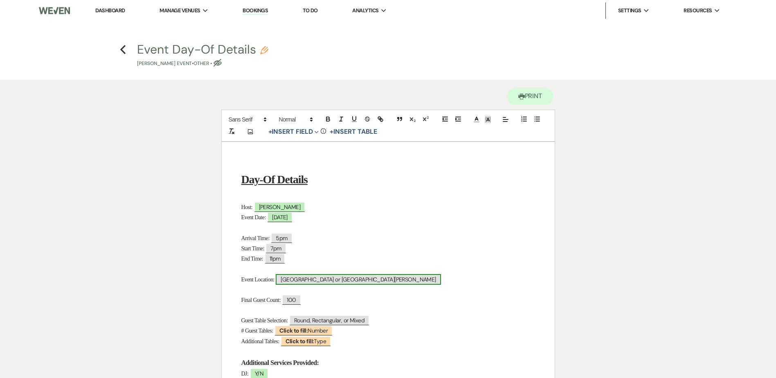
click at [309, 281] on span "Lone Star Hall or San Jacinto Hall" at bounding box center [358, 279] width 165 height 11
select select "Location"
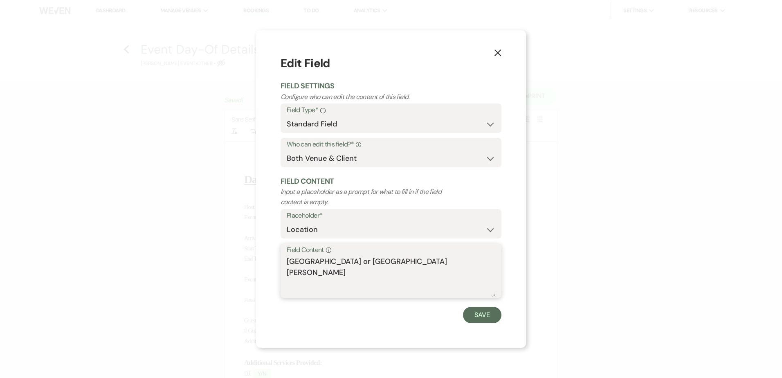
drag, startPoint x: 344, startPoint y: 260, endPoint x: 252, endPoint y: 258, distance: 92.0
click at [252, 258] on div "X Edit Field Field Settings Configure who can edit the content of this field. F…" at bounding box center [391, 189] width 782 height 378
type textarea "San Jacinto Hall"
click at [467, 316] on button "Save" at bounding box center [482, 315] width 38 height 16
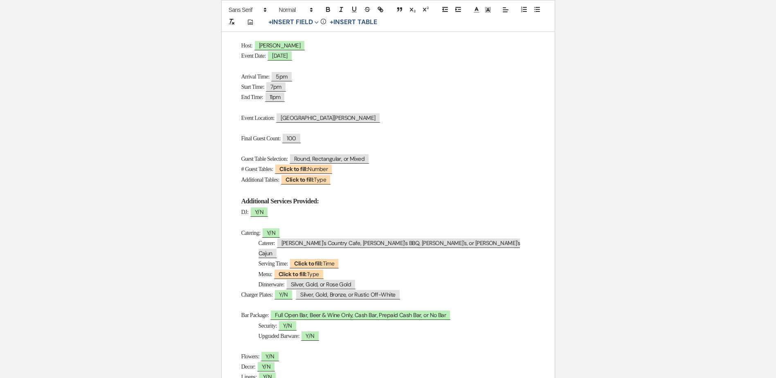
scroll to position [164, 0]
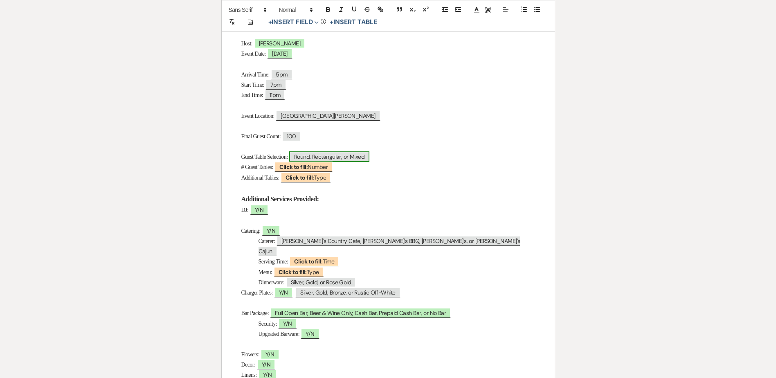
click at [345, 160] on span "Round, Rectangular, or Mixed" at bounding box center [329, 156] width 80 height 11
select select "Type"
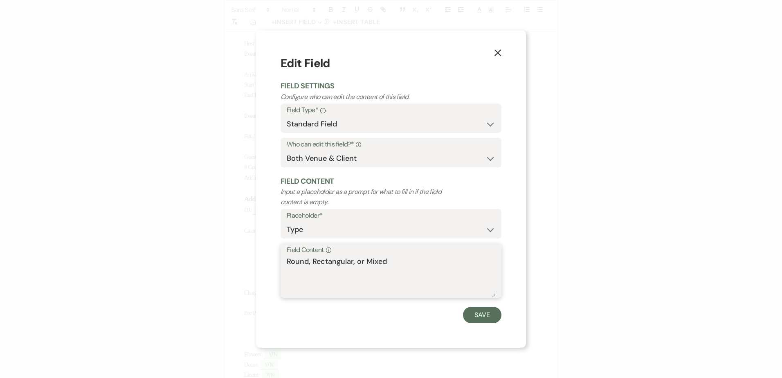
drag, startPoint x: 366, startPoint y: 260, endPoint x: 227, endPoint y: 257, distance: 139.0
click at [227, 257] on div "X Edit Field Field Settings Configure who can edit the content of this field. F…" at bounding box center [391, 189] width 782 height 378
type textarea "Mixed"
click at [488, 315] on button "Save" at bounding box center [482, 315] width 38 height 16
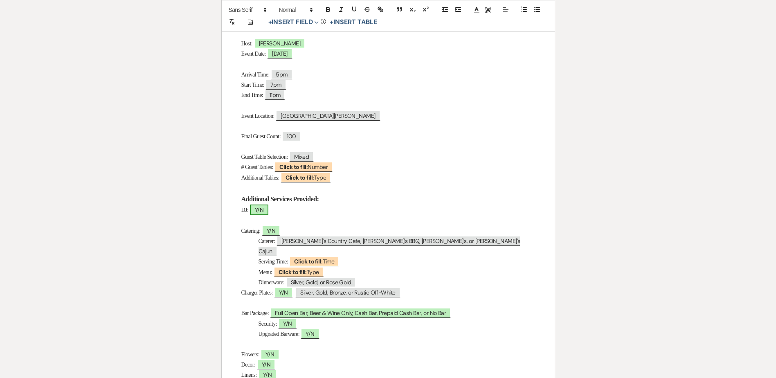
click at [263, 211] on span "Y/N" at bounding box center [259, 209] width 18 height 11
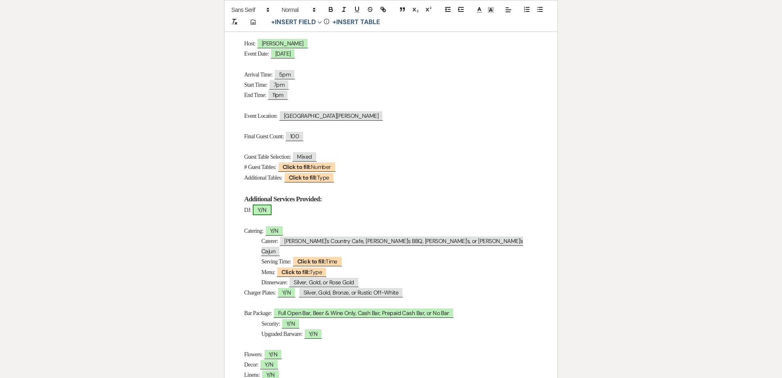
select select "owner"
select select "Type"
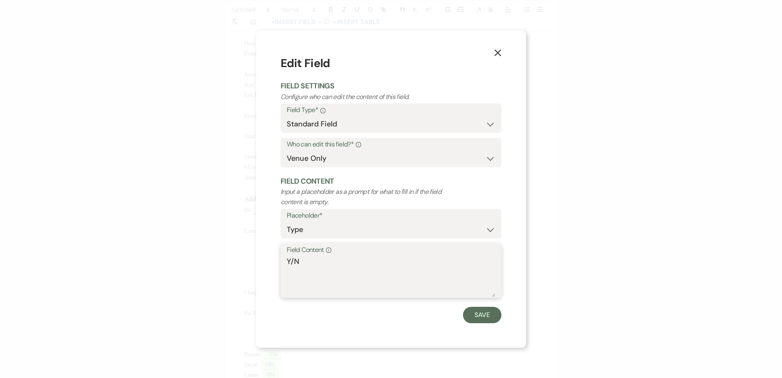
drag, startPoint x: 293, startPoint y: 257, endPoint x: 280, endPoint y: 258, distance: 13.1
click at [280, 258] on div "X Edit Field Field Settings Configure who can edit the content of this field. F…" at bounding box center [391, 188] width 270 height 317
type textarea "N"
click at [489, 312] on button "Save" at bounding box center [482, 315] width 38 height 16
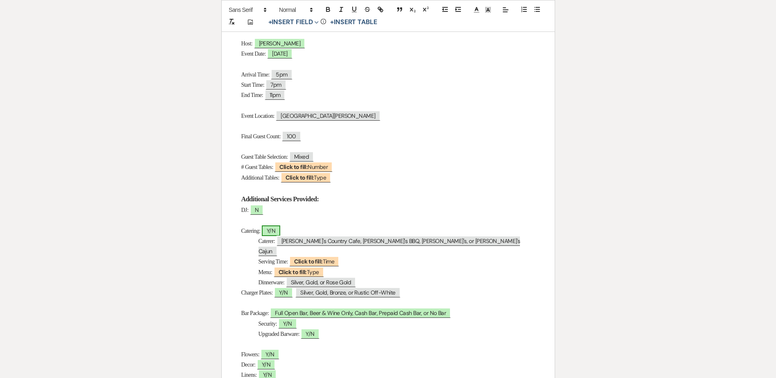
click at [280, 231] on span "Y/N" at bounding box center [271, 230] width 18 height 11
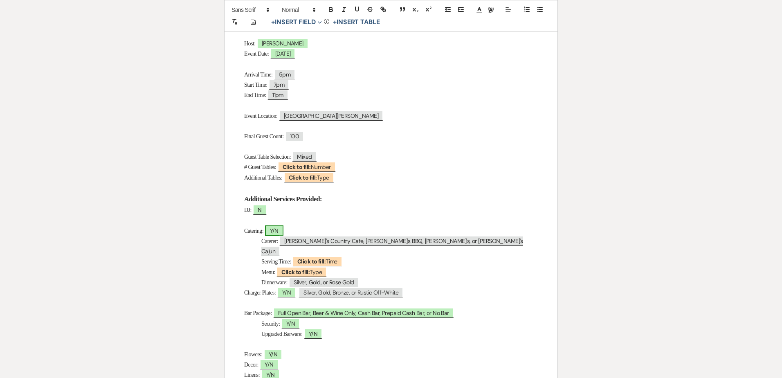
select select "owner"
select select "Type"
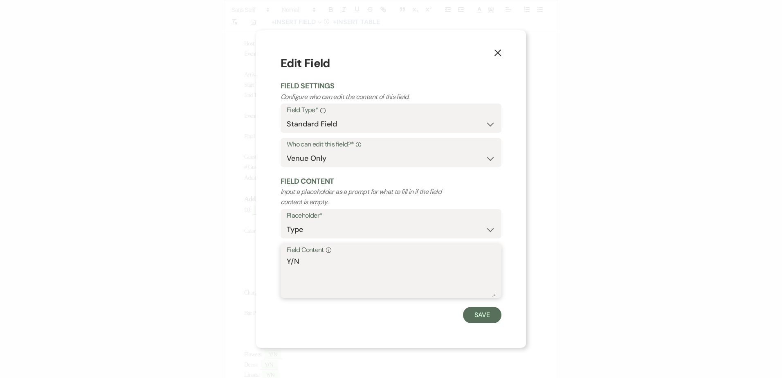
drag, startPoint x: 296, startPoint y: 258, endPoint x: 285, endPoint y: 258, distance: 11.0
click at [285, 258] on div "Field Content Info Y/N" at bounding box center [390, 270] width 221 height 54
type textarea "N"
click at [477, 314] on button "Save" at bounding box center [482, 315] width 38 height 16
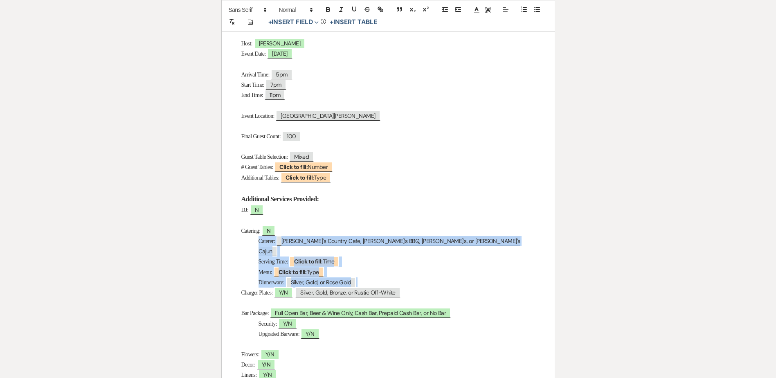
drag, startPoint x: 372, startPoint y: 273, endPoint x: 249, endPoint y: 243, distance: 125.7
click at [249, 243] on div "Day-Of Details Host: ﻿ Marissa ﻿ Event Date: ﻿ 08/30/2025 ﻿ Arrival Time: 5pm S…" at bounding box center [388, 298] width 333 height 640
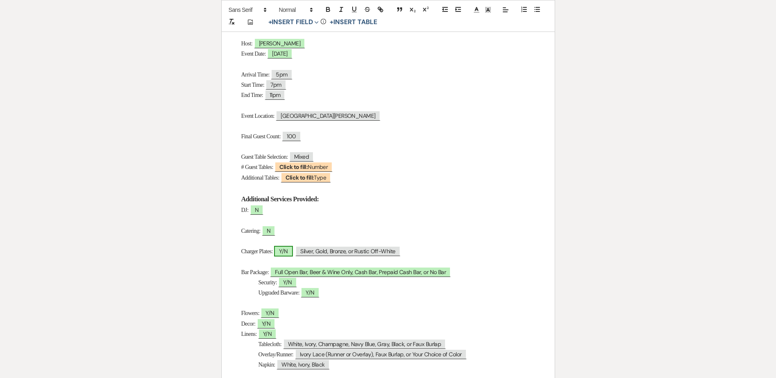
click at [292, 252] on span "Y/N" at bounding box center [283, 251] width 18 height 11
select select "owner"
select select "Type"
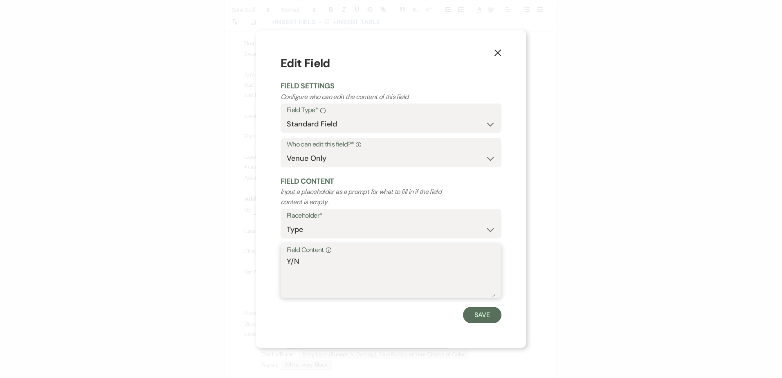
drag, startPoint x: 289, startPoint y: 261, endPoint x: 280, endPoint y: 260, distance: 8.6
click at [280, 260] on div "Field Content Info Y/N" at bounding box center [390, 270] width 221 height 54
type textarea "N"
click at [484, 321] on button "Save" at bounding box center [482, 315] width 38 height 16
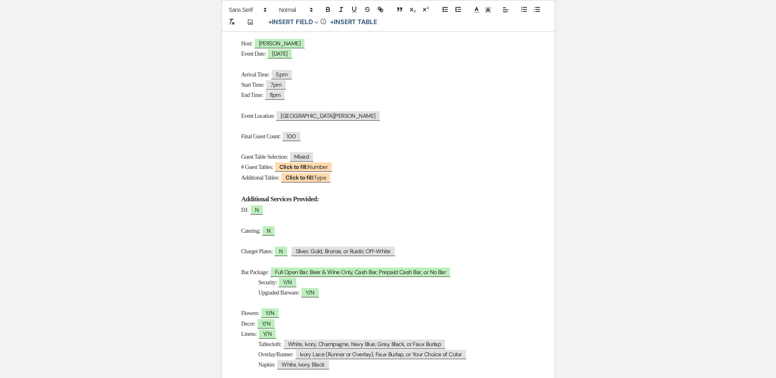
click at [419, 257] on p at bounding box center [388, 261] width 294 height 10
click at [418, 251] on p "Charger Plates: N ﻿ Silver, Gold, Bronze, or Rustic Off-White ﻿" at bounding box center [388, 251] width 294 height 10
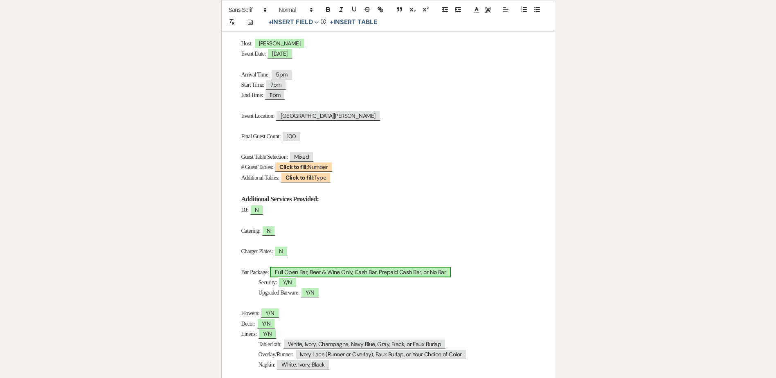
click at [418, 273] on span "Full Open Bar, Beer & Wine Only, Cash Bar, Prepaid Cash Bar, or No Bar" at bounding box center [360, 272] width 181 height 11
select select "owner"
select select "Type"
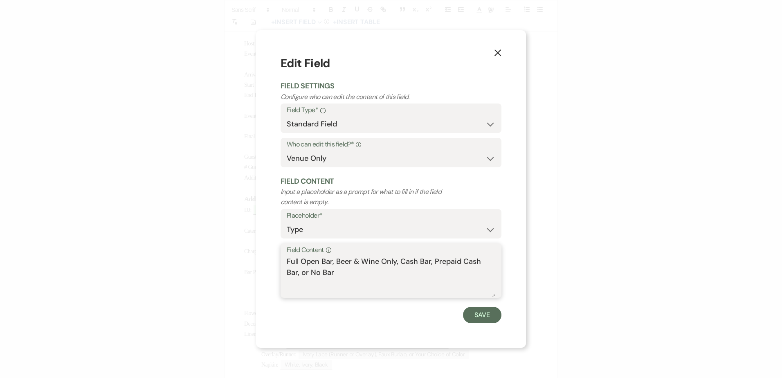
drag, startPoint x: 434, startPoint y: 261, endPoint x: 267, endPoint y: 266, distance: 167.7
click at [267, 266] on div "X Edit Field Field Settings Configure who can edit the content of this field. F…" at bounding box center [391, 188] width 270 height 317
drag, startPoint x: 346, startPoint y: 261, endPoint x: 405, endPoint y: 262, distance: 59.3
click at [405, 262] on textarea "Prepaid Cash Bar, or No Bar" at bounding box center [391, 276] width 209 height 41
type textarea "Prepaid Cash Bar $600"
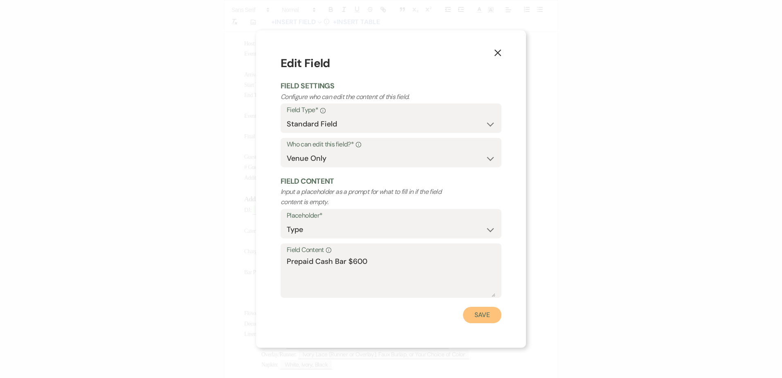
click at [476, 313] on button "Save" at bounding box center [482, 315] width 38 height 16
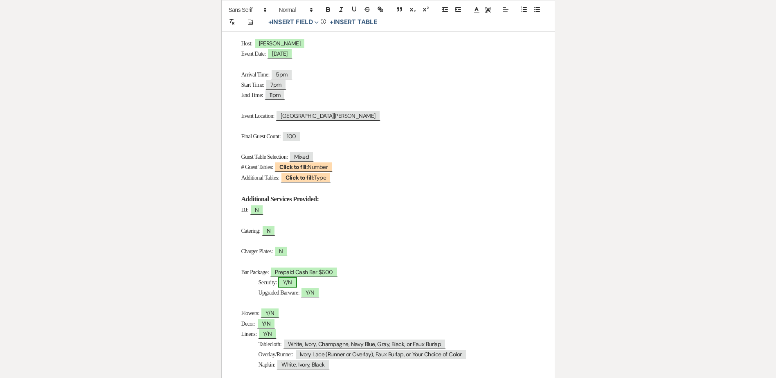
click at [292, 282] on span "Y/N" at bounding box center [287, 282] width 18 height 11
select select "owner"
select select "Type"
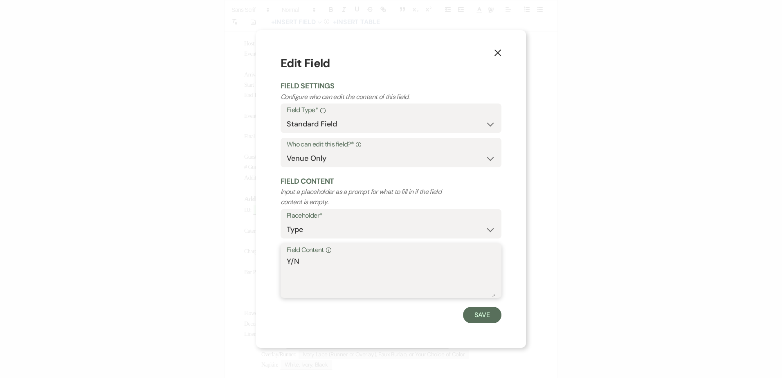
drag, startPoint x: 293, startPoint y: 262, endPoint x: 281, endPoint y: 261, distance: 11.9
click at [281, 261] on div "Field Content Info Y/N" at bounding box center [390, 270] width 221 height 54
type textarea "N"
click at [458, 309] on div "Save" at bounding box center [390, 315] width 221 height 16
click at [480, 317] on button "Save" at bounding box center [482, 315] width 38 height 16
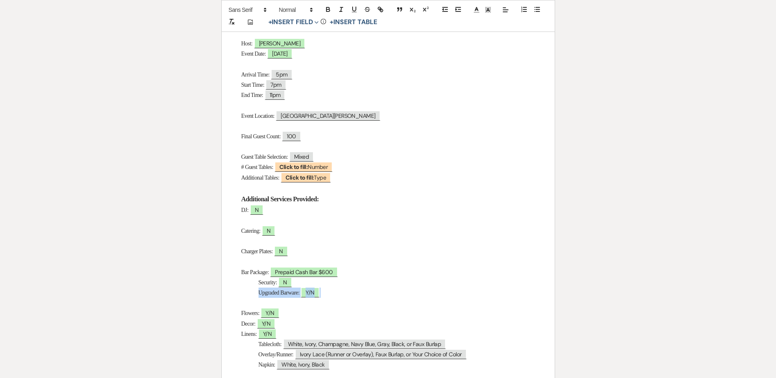
drag, startPoint x: 340, startPoint y: 293, endPoint x: 245, endPoint y: 294, distance: 94.9
click at [245, 294] on p "Upgraded Barware: ﻿ Y/N ﻿" at bounding box center [388, 292] width 294 height 10
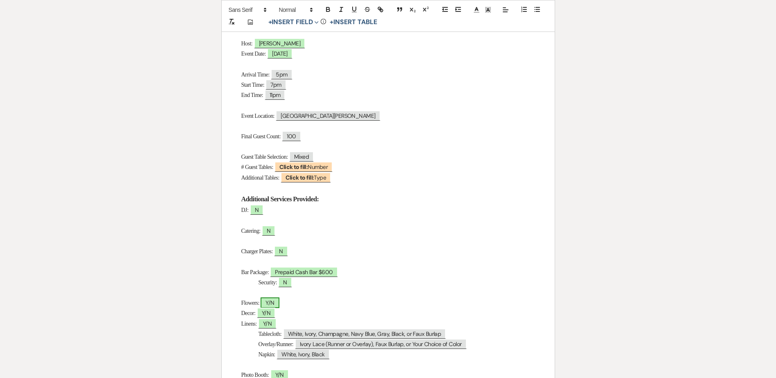
click at [270, 303] on span "Y/N" at bounding box center [269, 302] width 18 height 11
select select "owner"
select select "Type"
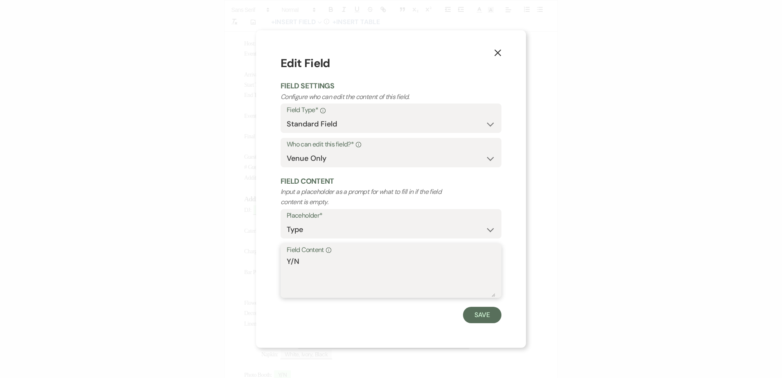
drag, startPoint x: 294, startPoint y: 260, endPoint x: 285, endPoint y: 259, distance: 9.0
click at [285, 259] on div "Field Content Info Y/N" at bounding box center [390, 270] width 221 height 54
type textarea "N"
click at [470, 313] on button "Save" at bounding box center [482, 315] width 38 height 16
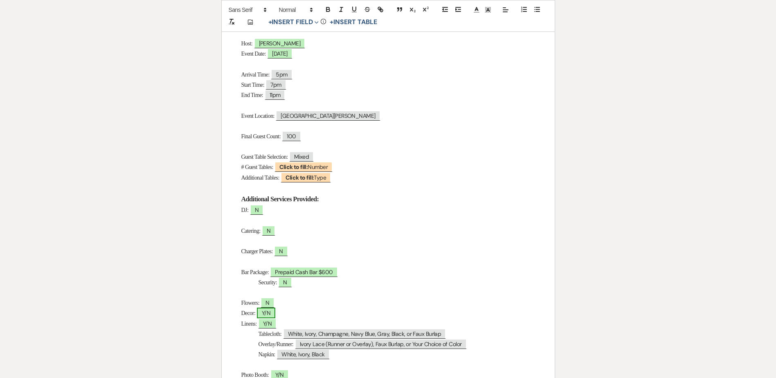
click at [273, 310] on span "Y/N" at bounding box center [266, 312] width 18 height 11
select select "owner"
select select "Type"
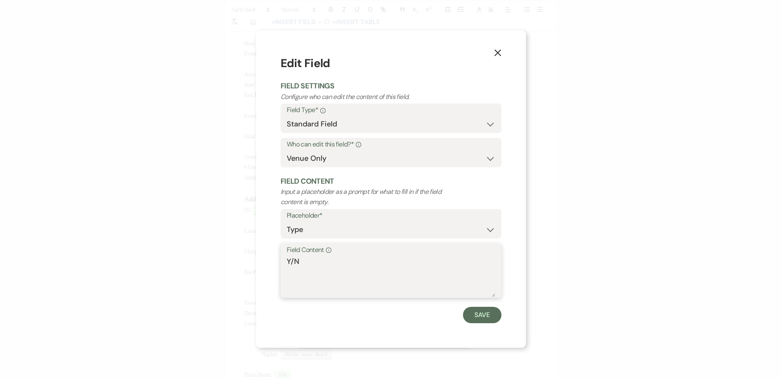
click at [292, 258] on textarea "Y/N" at bounding box center [391, 276] width 209 height 41
drag, startPoint x: 294, startPoint y: 262, endPoint x: 285, endPoint y: 263, distance: 9.4
click at [285, 263] on div "Field Content Info Y/N" at bounding box center [390, 270] width 221 height 54
type textarea "N"
click at [467, 309] on button "Save" at bounding box center [482, 315] width 38 height 16
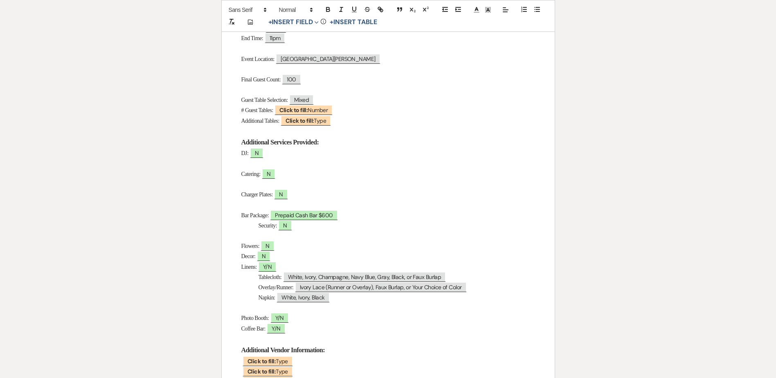
scroll to position [245, 0]
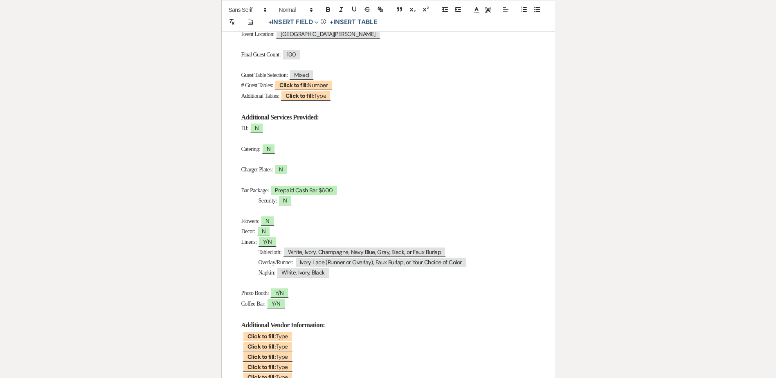
click at [270, 236] on span "Y/N" at bounding box center [267, 241] width 20 height 10
select select "owner"
select select "Type"
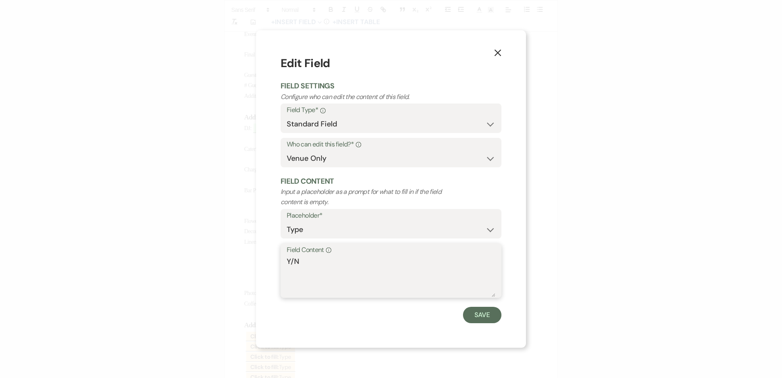
drag, startPoint x: 293, startPoint y: 262, endPoint x: 304, endPoint y: 272, distance: 14.5
click at [282, 262] on div "Field Content Info Y/N" at bounding box center [390, 270] width 221 height 54
type textarea "N"
click at [474, 311] on button "Save" at bounding box center [482, 315] width 38 height 16
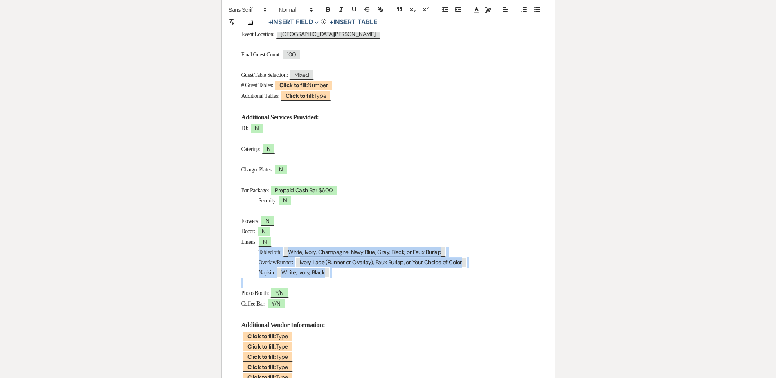
drag, startPoint x: 346, startPoint y: 277, endPoint x: 248, endPoint y: 253, distance: 100.8
click at [248, 253] on div "Day-Of Details Host: ﻿ Marissa ﻿ Event Date: ﻿ 08/30/2025 ﻿ Arrival Time: 5pm S…" at bounding box center [388, 191] width 333 height 589
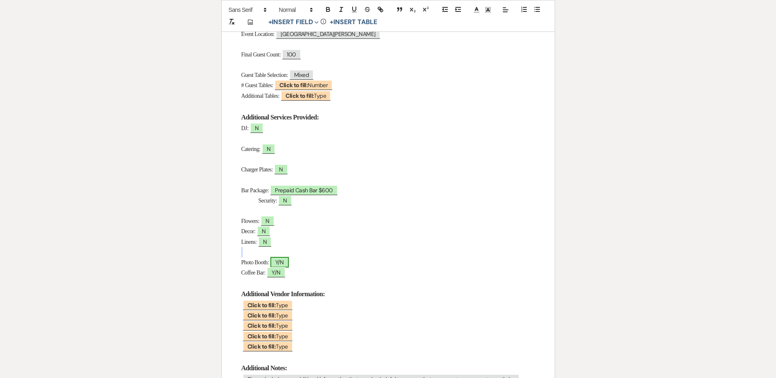
click at [289, 264] on span "Y/N" at bounding box center [279, 262] width 18 height 11
select select "owner"
select select "Type"
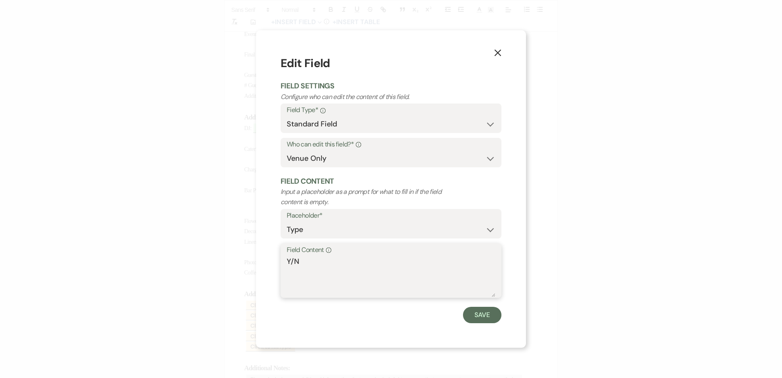
drag, startPoint x: 295, startPoint y: 265, endPoint x: 287, endPoint y: 265, distance: 7.8
click at [287, 265] on textarea "Y/N" at bounding box center [391, 276] width 209 height 41
type textarea "N"
click at [479, 314] on button "Save" at bounding box center [482, 315] width 38 height 16
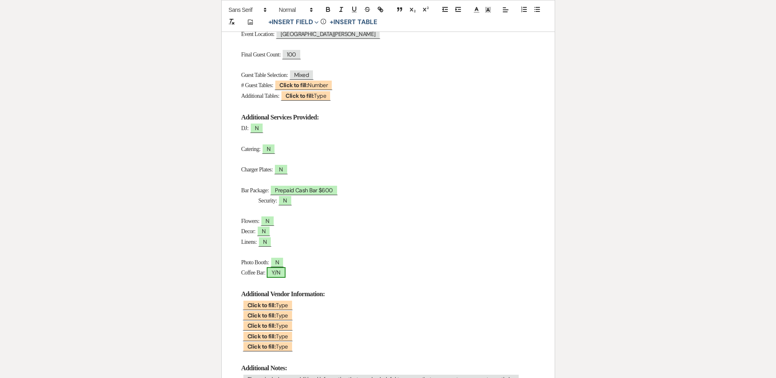
click at [283, 276] on span "Y/N" at bounding box center [276, 272] width 18 height 11
select select "owner"
select select "Type"
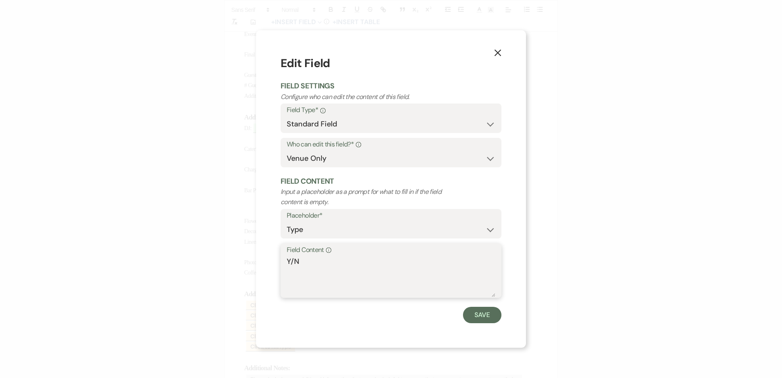
drag, startPoint x: 294, startPoint y: 261, endPoint x: 283, endPoint y: 260, distance: 10.7
click at [283, 260] on div "Field Content Info Y/N" at bounding box center [390, 270] width 221 height 54
type textarea "N"
click at [494, 317] on button "Save" at bounding box center [482, 315] width 38 height 16
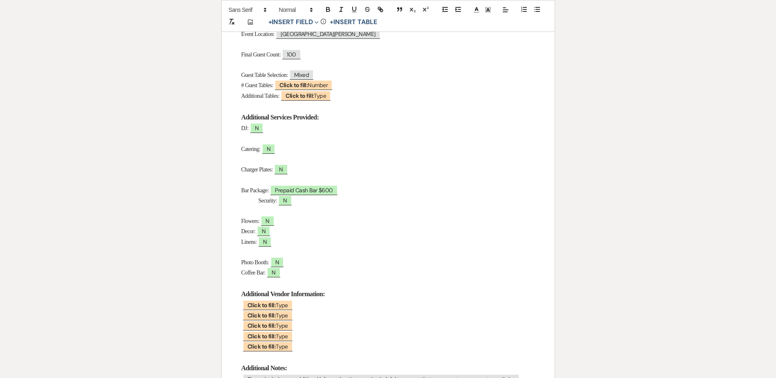
click at [305, 147] on p "Catering: N" at bounding box center [388, 149] width 294 height 10
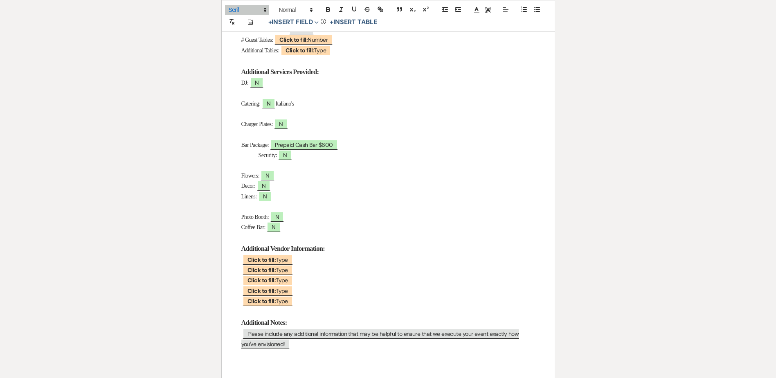
scroll to position [327, 0]
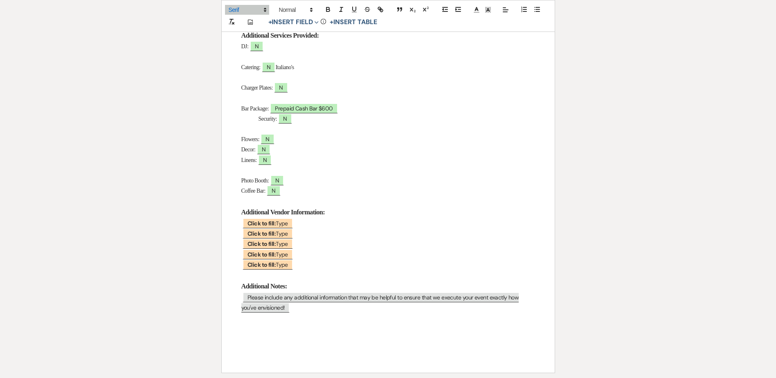
click at [291, 68] on span "Italiano's" at bounding box center [284, 67] width 18 height 6
click at [267, 219] on span "Click to fill: Type" at bounding box center [267, 223] width 50 height 11
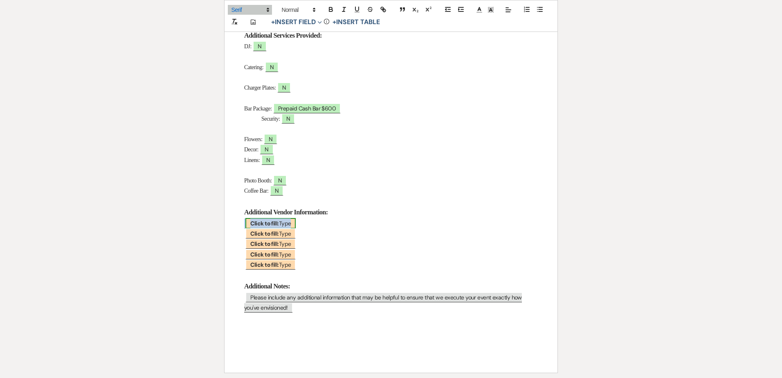
select select "Type"
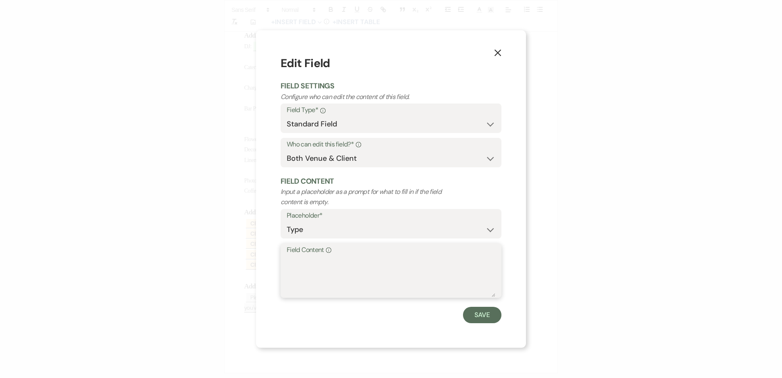
drag, startPoint x: 267, startPoint y: 219, endPoint x: 319, endPoint y: 269, distance: 72.0
click at [319, 269] on textarea "Field Content Info" at bounding box center [391, 276] width 209 height 41
type textarea "Catering: Italiano's"
click at [482, 315] on button "Save" at bounding box center [482, 315] width 38 height 16
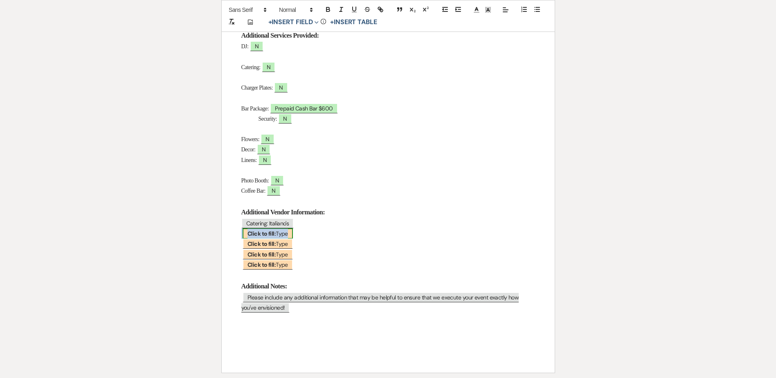
click at [261, 236] on b "Click to fill:" at bounding box center [261, 233] width 28 height 7
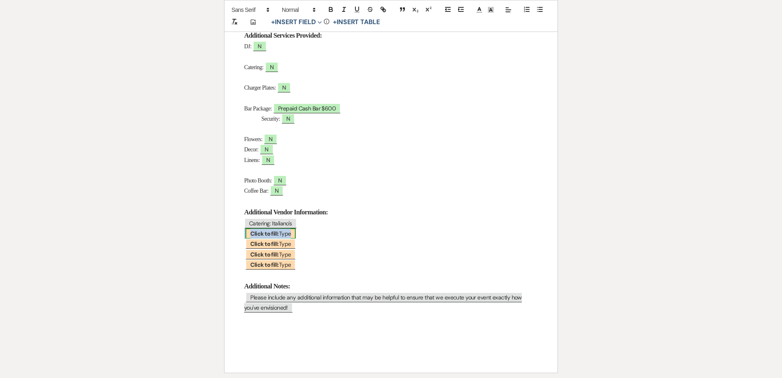
select select "Type"
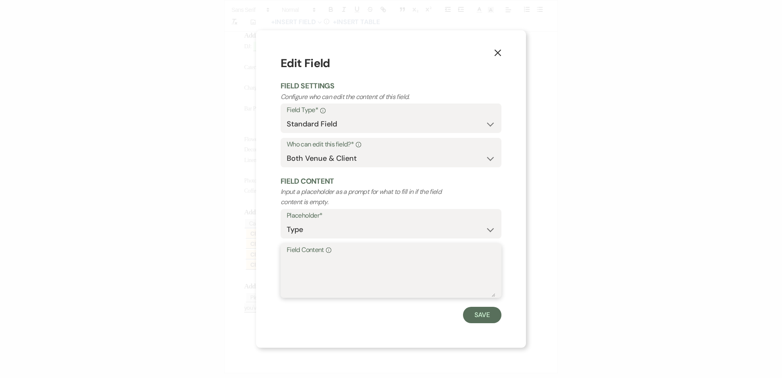
drag, startPoint x: 261, startPoint y: 236, endPoint x: 312, endPoint y: 267, distance: 59.8
click at [312, 267] on textarea "Field Content Info" at bounding box center [391, 276] width 209 height 41
type textarea "DJ: Robert Cortez 346-404-3062"
click at [489, 312] on button "Save" at bounding box center [482, 315] width 38 height 16
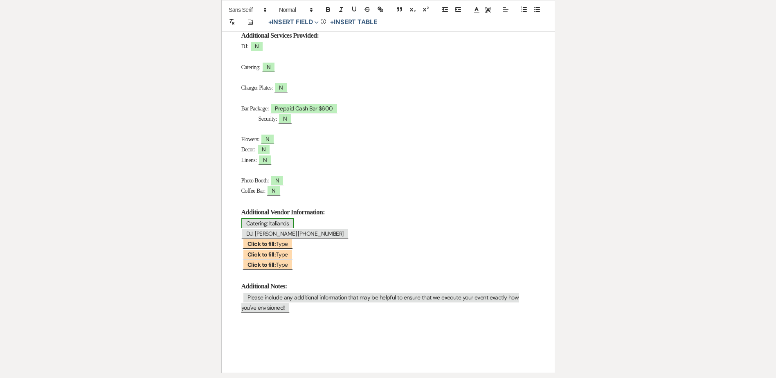
click at [281, 225] on span "Catering: Italiano's" at bounding box center [267, 223] width 53 height 11
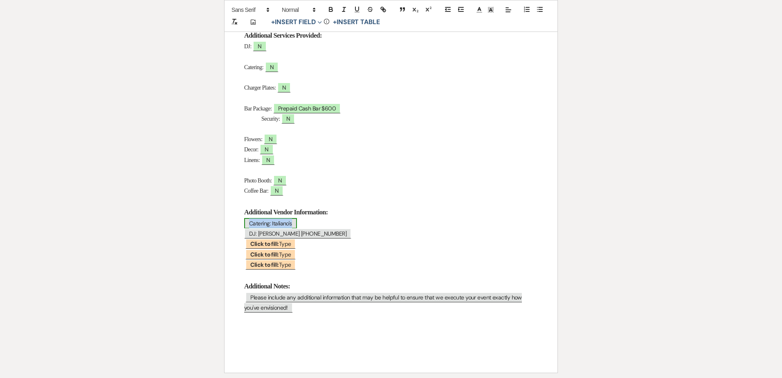
select select "Type"
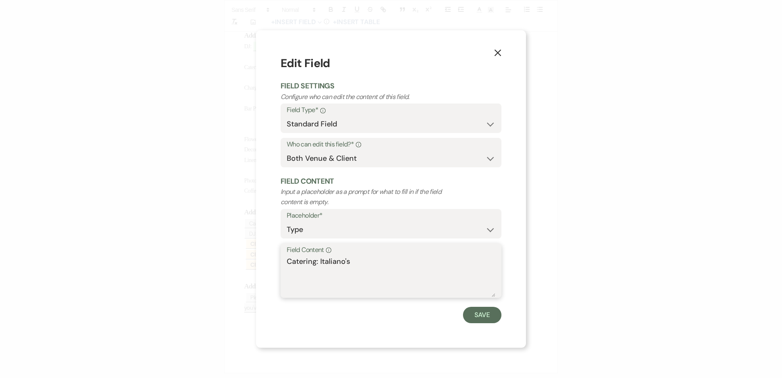
drag, startPoint x: 281, startPoint y: 225, endPoint x: 368, endPoint y: 263, distance: 94.5
click at [368, 263] on textarea "Catering: Italiano's" at bounding box center [391, 276] width 209 height 41
type textarea "Catering: Italiano's 281-446-6111"
click at [480, 316] on button "Save" at bounding box center [482, 315] width 38 height 16
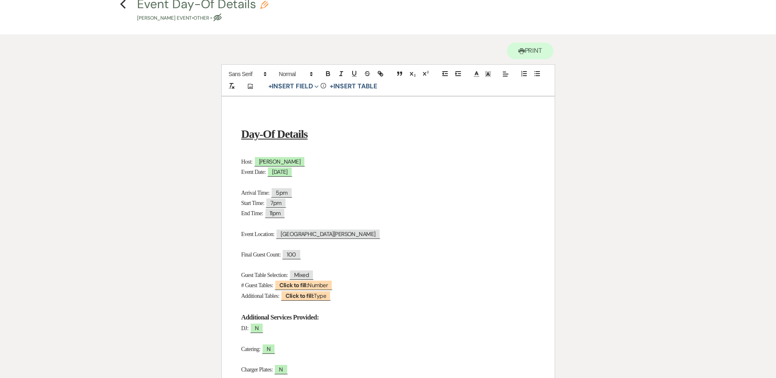
scroll to position [0, 0]
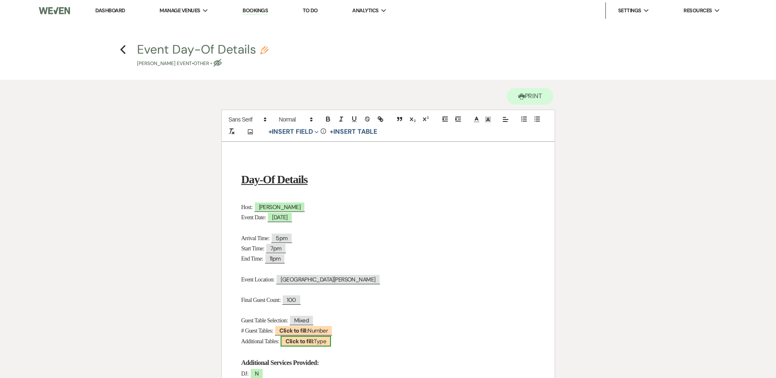
click at [307, 344] on b "Click to fill:" at bounding box center [299, 340] width 28 height 7
select select "Type"
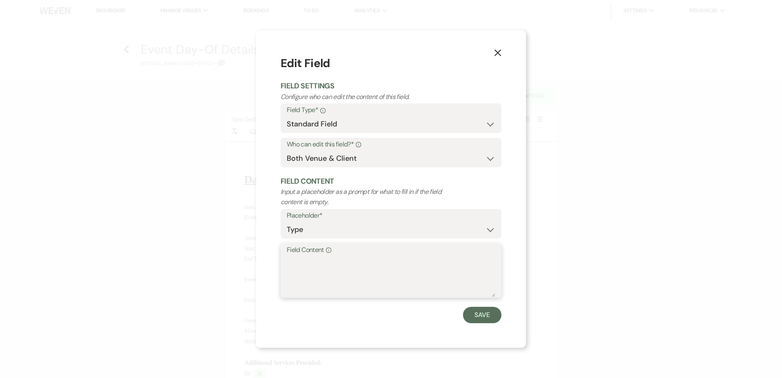
click at [334, 276] on textarea "Field Content Info" at bounding box center [391, 276] width 209 height 41
type textarea "Sign In; Gifts; Dessert"
click at [483, 316] on button "Save" at bounding box center [482, 315] width 38 height 16
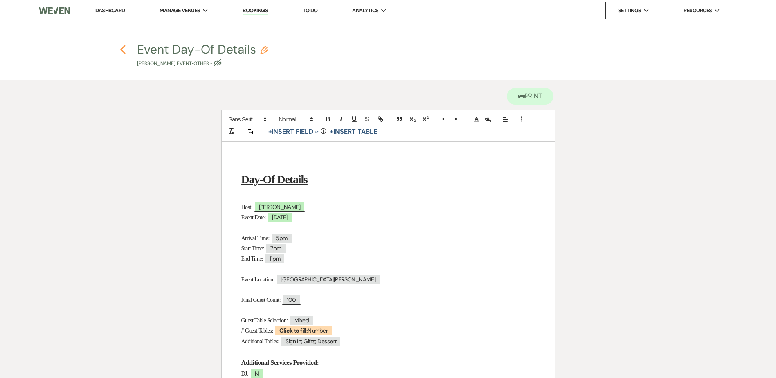
click at [122, 48] on icon "Previous" at bounding box center [123, 50] width 6 height 10
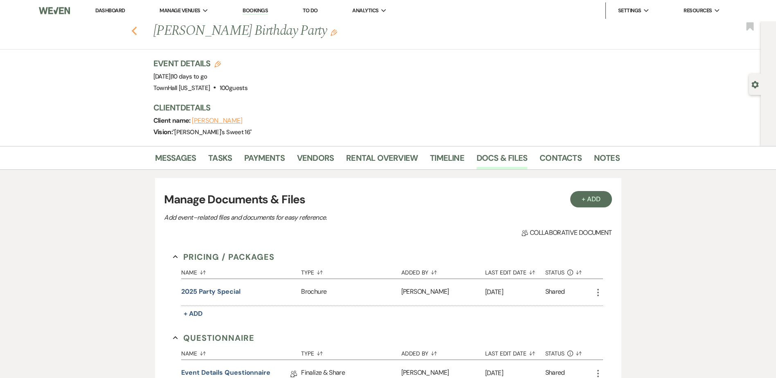
click at [137, 28] on use "button" at bounding box center [133, 31] width 5 height 9
click at [137, 32] on icon "Previous" at bounding box center [134, 31] width 6 height 10
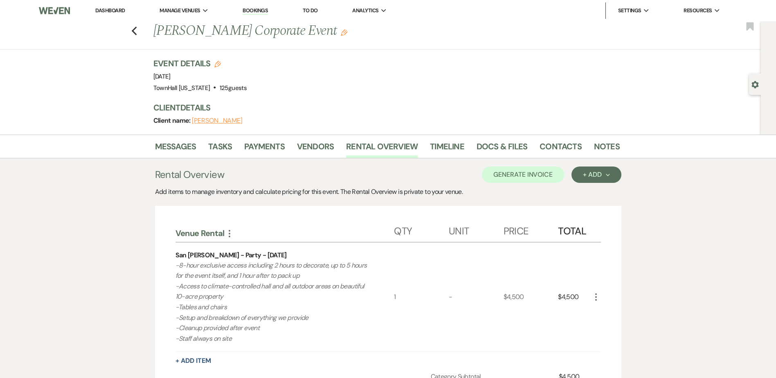
click at [132, 31] on div "Previous [PERSON_NAME] Corporate Event Edit Bookmark" at bounding box center [378, 35] width 765 height 28
click at [136, 33] on use "button" at bounding box center [133, 31] width 5 height 9
click at [124, 7] on link "Dashboard" at bounding box center [109, 10] width 29 height 7
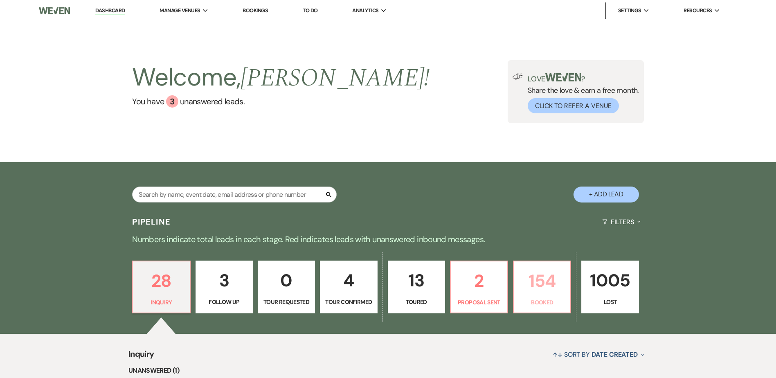
click at [520, 289] on p "154" at bounding box center [541, 280] width 47 height 27
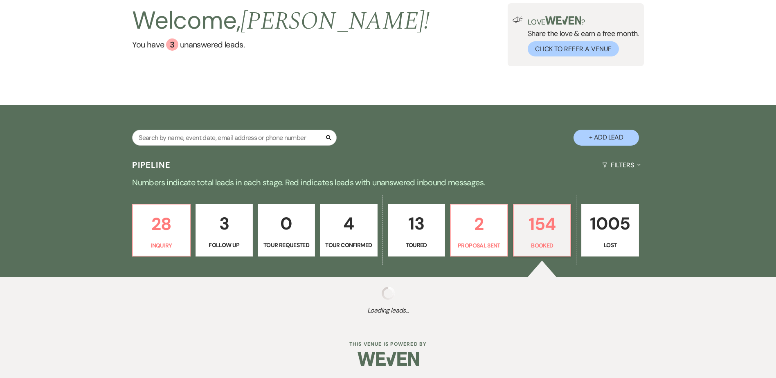
select select "7"
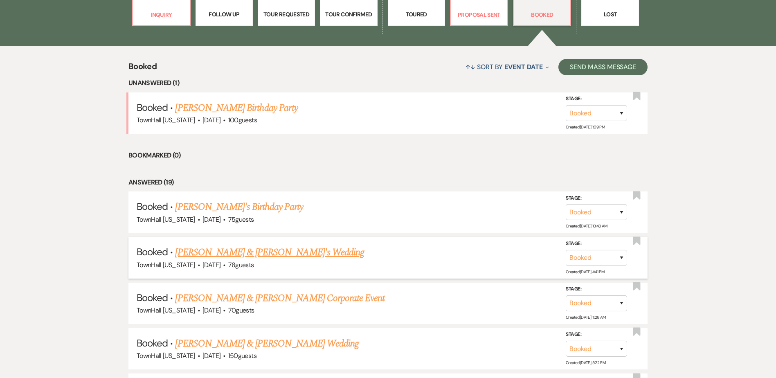
scroll to position [302, 0]
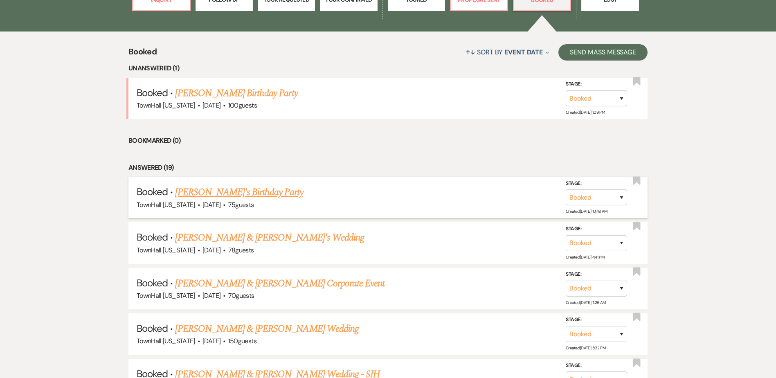
click at [227, 193] on link "Iola's Birthday Party" at bounding box center [239, 192] width 128 height 15
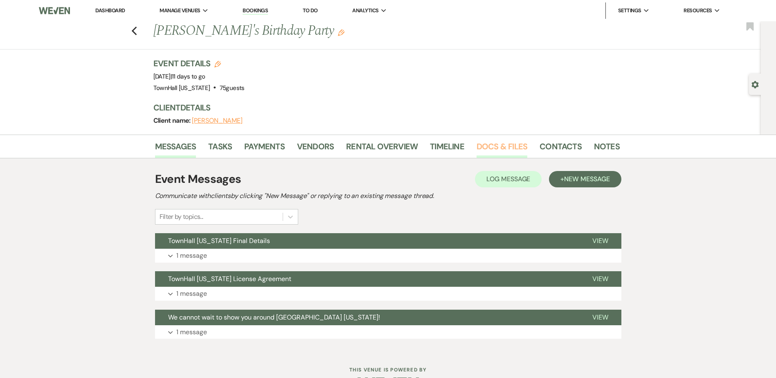
click at [484, 148] on link "Docs & Files" at bounding box center [501, 149] width 51 height 18
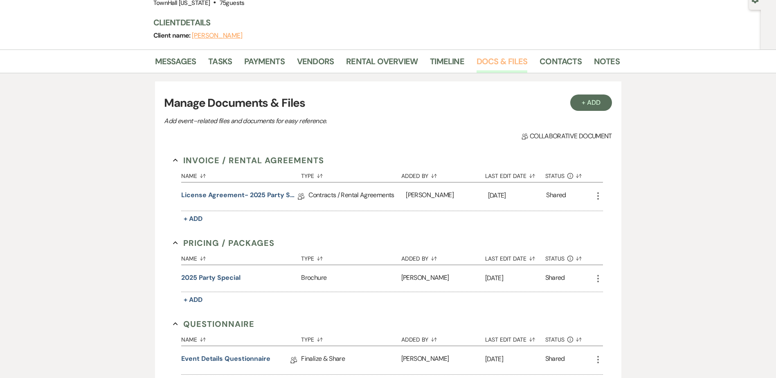
scroll to position [224, 0]
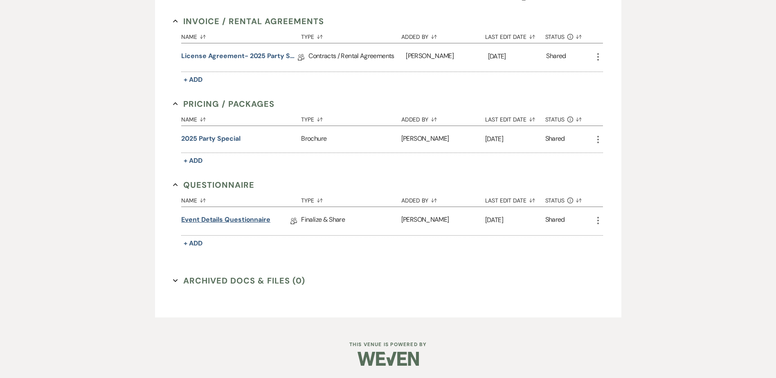
click at [222, 222] on link "Event Details Questionnaire" at bounding box center [225, 221] width 89 height 13
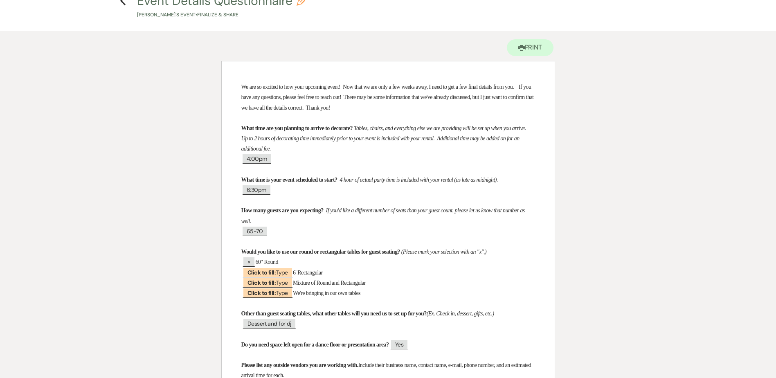
scroll to position [6, 0]
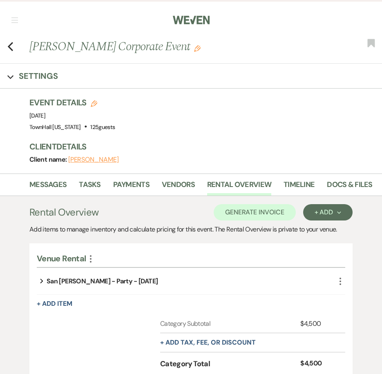
scroll to position [1394, 0]
